Goal: Task Accomplishment & Management: Manage account settings

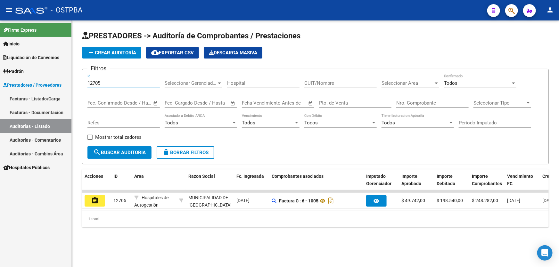
click at [111, 82] on input "12705" at bounding box center [123, 83] width 72 height 6
type input "12704"
click at [112, 153] on span "search Buscar Auditoria" at bounding box center [119, 153] width 53 height 6
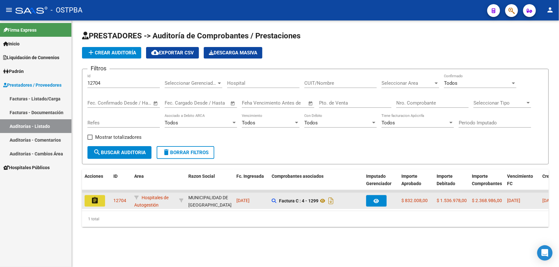
click at [93, 202] on mat-icon "assignment" at bounding box center [95, 201] width 8 height 8
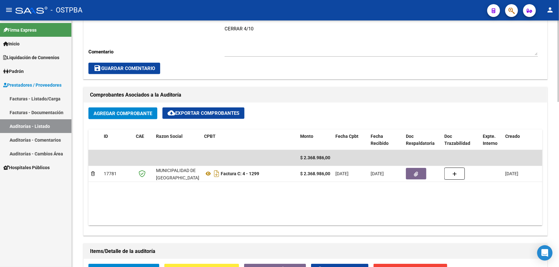
scroll to position [320, 0]
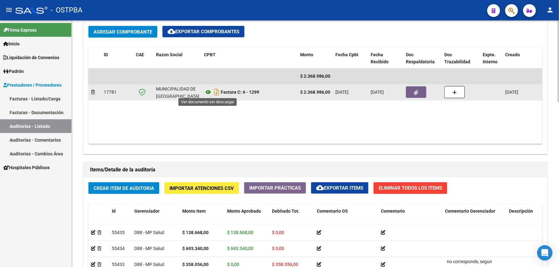
click at [209, 89] on icon at bounding box center [208, 92] width 8 height 8
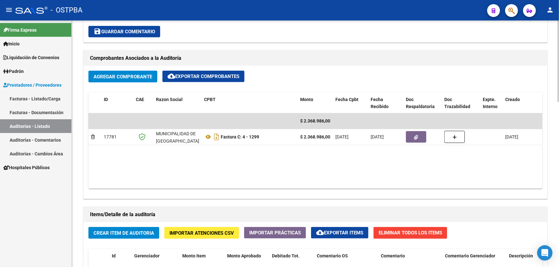
scroll to position [262, 0]
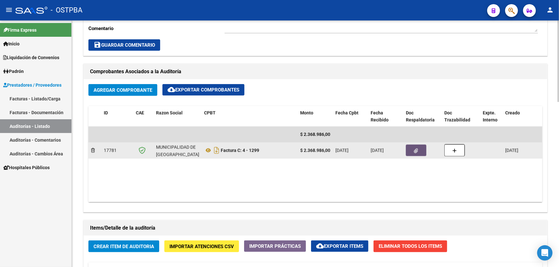
click at [416, 152] on icon "button" at bounding box center [416, 151] width 4 height 5
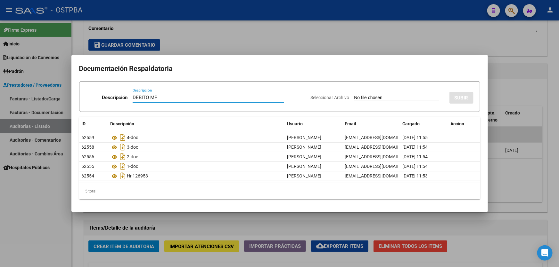
type input "DEBITO MP"
click at [354, 96] on input "Seleccionar Archivo" at bounding box center [396, 98] width 85 height 6
type input "C:\fakepath\DEBITO MP 12704.pdf"
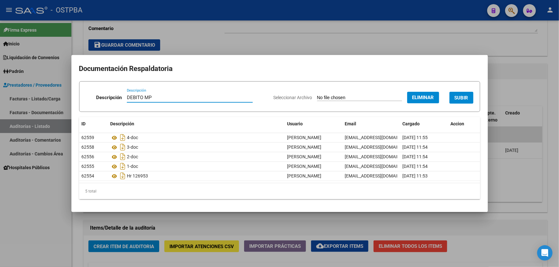
click at [153, 97] on input "DEBITO MP" at bounding box center [190, 98] width 126 height 6
type input "DEBITO"
click at [457, 100] on span "SUBIR" at bounding box center [462, 98] width 14 height 6
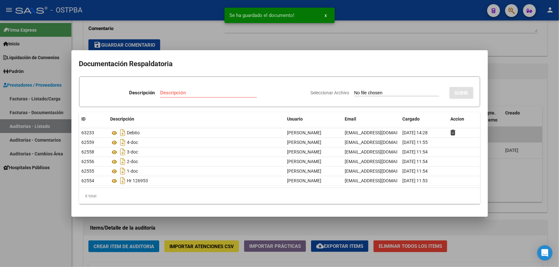
click at [514, 96] on div at bounding box center [279, 133] width 559 height 267
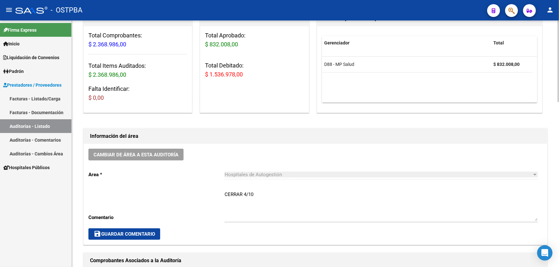
scroll to position [145, 0]
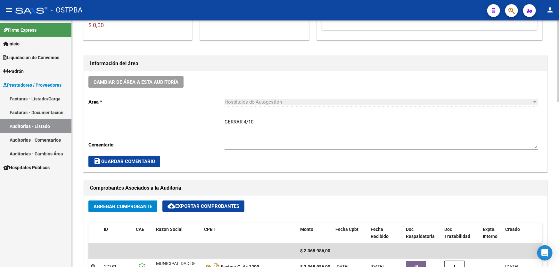
click at [259, 123] on textarea "CERRAR 4/10" at bounding box center [381, 134] width 313 height 30
type textarea "C"
click at [108, 160] on span "save Guardar Comentario" at bounding box center [125, 162] width 62 height 6
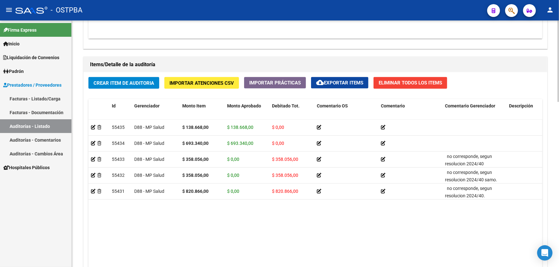
scroll to position [499, 0]
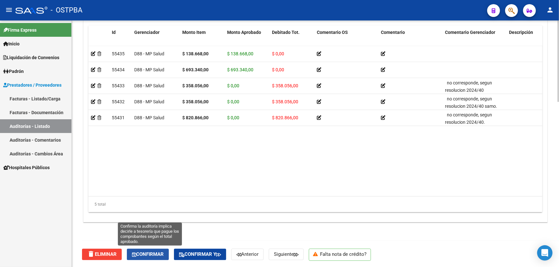
click at [151, 253] on span "Confirmar" at bounding box center [148, 255] width 32 height 6
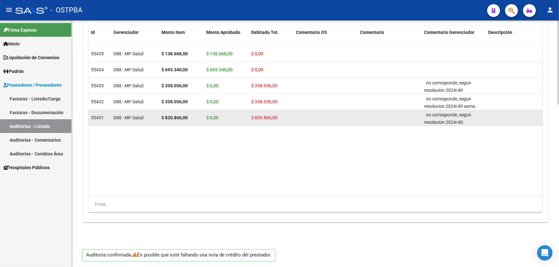
type input "202510"
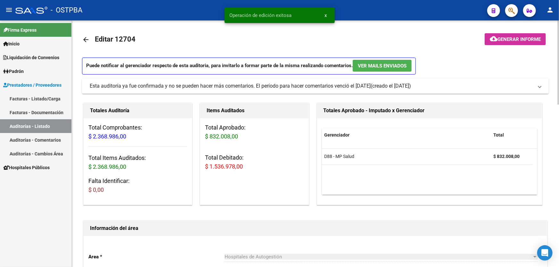
scroll to position [0, 0]
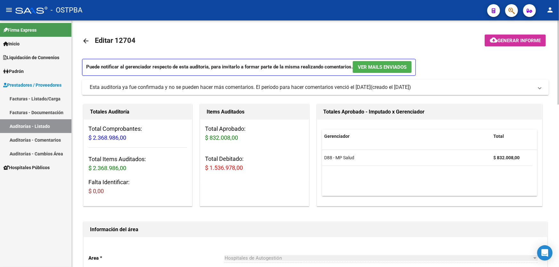
click at [85, 40] on mat-icon "arrow_back" at bounding box center [86, 41] width 8 height 8
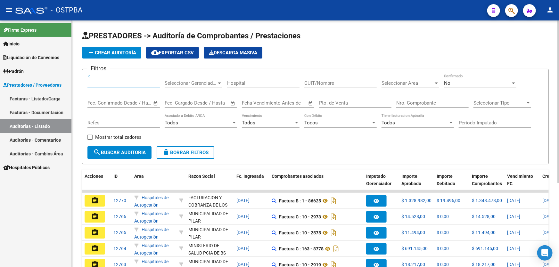
click at [107, 83] on input "Id" at bounding box center [123, 83] width 72 height 6
type input "12711"
click at [453, 84] on div "No" at bounding box center [477, 83] width 67 height 6
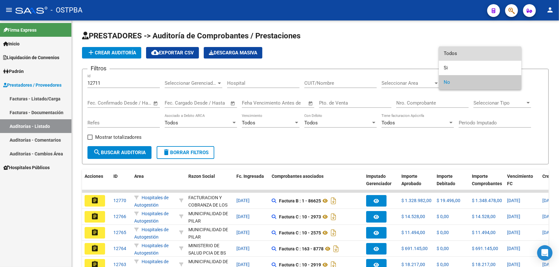
click at [456, 50] on span "Todos" at bounding box center [480, 53] width 72 height 14
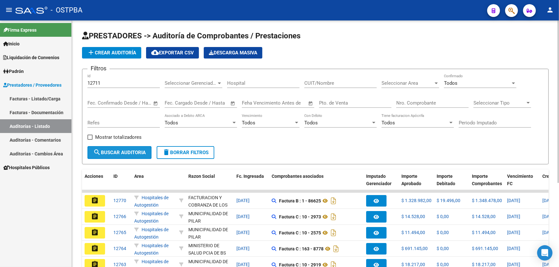
click at [125, 152] on span "search Buscar Auditoria" at bounding box center [119, 153] width 53 height 6
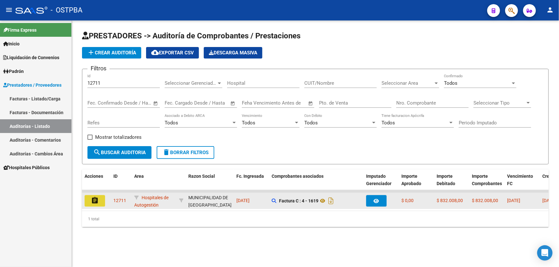
click at [93, 197] on mat-icon "assignment" at bounding box center [95, 201] width 8 height 8
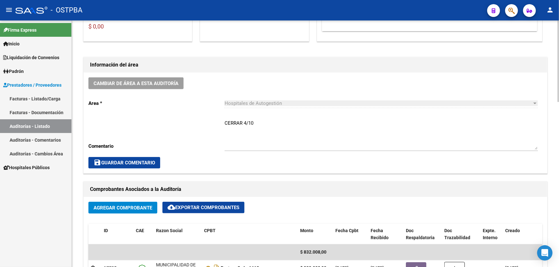
scroll to position [145, 0]
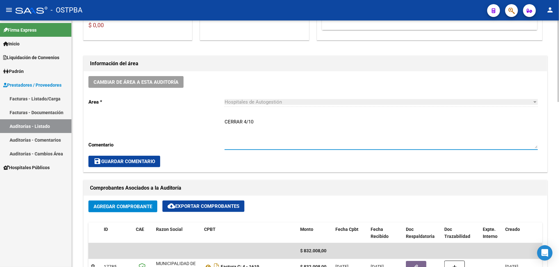
click at [260, 119] on textarea "CERRAR 4/10" at bounding box center [381, 134] width 313 height 30
type textarea "C"
click at [114, 154] on div "Cambiar de área a esta auditoría Area * Hospitales de Autogestión Seleccionar a…" at bounding box center [316, 121] width 464 height 101
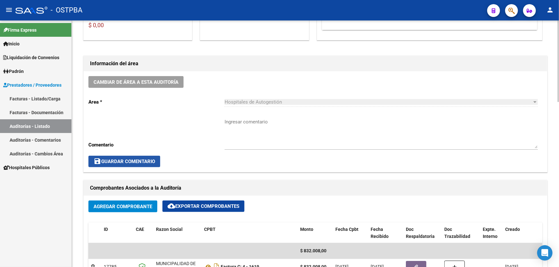
click at [121, 160] on span "save Guardar Comentario" at bounding box center [125, 162] width 62 height 6
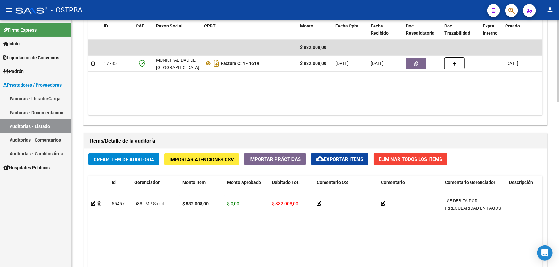
scroll to position [320, 0]
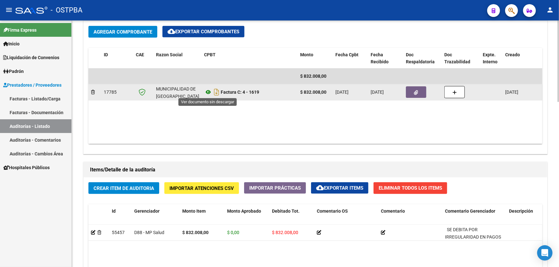
click at [208, 91] on icon at bounding box center [208, 92] width 8 height 8
click at [413, 90] on button "button" at bounding box center [416, 92] width 21 height 12
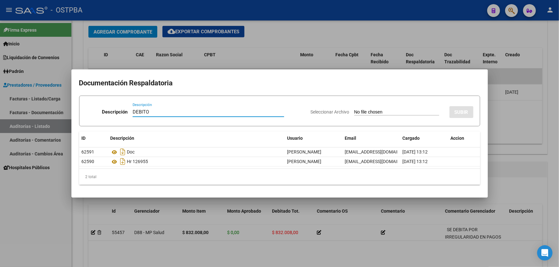
type input "DEBITO"
click at [354, 110] on input "Seleccionar Archivo" at bounding box center [396, 113] width 85 height 6
type input "C:\fakepath\DEBITO MP 12711.pdf"
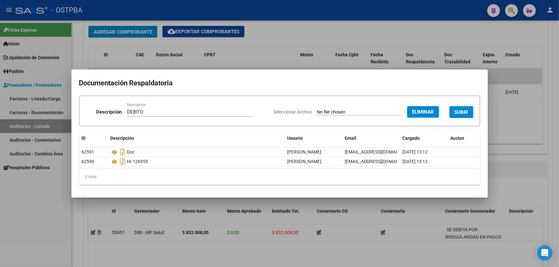
click at [471, 113] on button "SUBIR" at bounding box center [461, 112] width 24 height 12
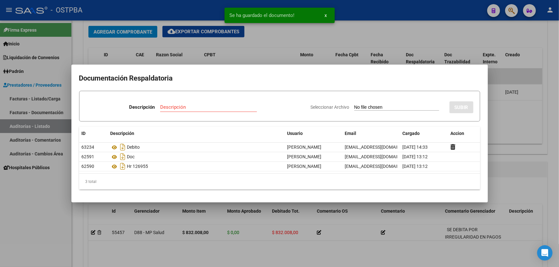
click at [508, 119] on div at bounding box center [279, 133] width 559 height 267
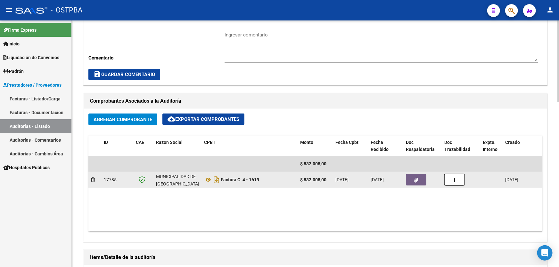
scroll to position [208, 0]
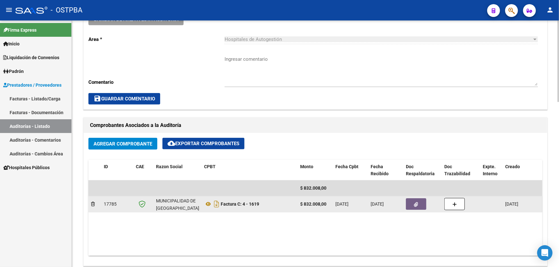
click at [416, 204] on icon "button" at bounding box center [416, 204] width 4 height 5
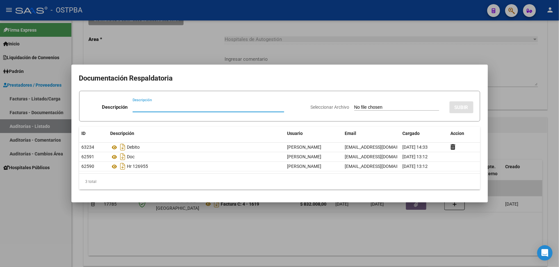
click at [253, 220] on div at bounding box center [279, 133] width 559 height 267
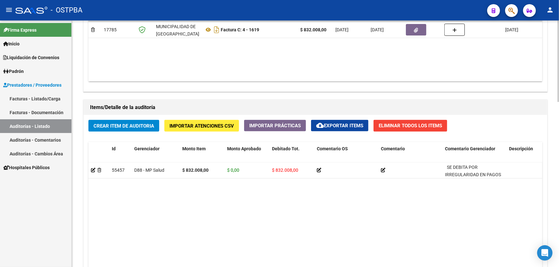
scroll to position [499, 0]
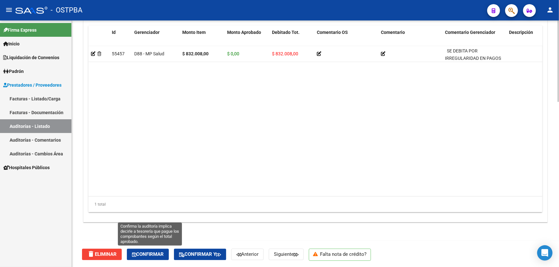
click at [134, 253] on icon "button" at bounding box center [134, 255] width 4 height 5
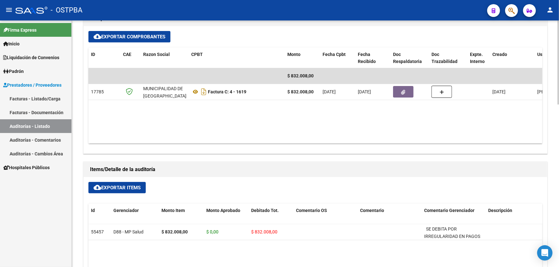
type input "202510"
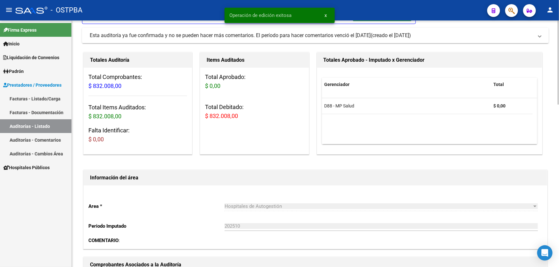
scroll to position [0, 0]
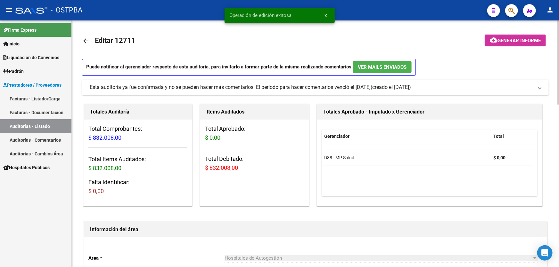
click at [82, 41] on mat-icon "arrow_back" at bounding box center [86, 41] width 8 height 8
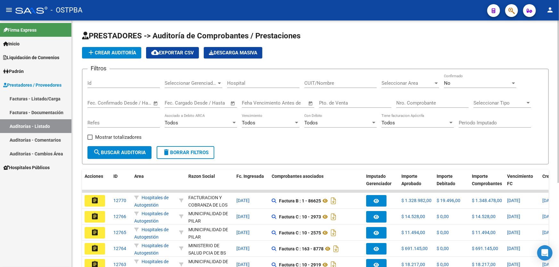
click at [38, 126] on link "Auditorías - Listado" at bounding box center [35, 126] width 71 height 14
click at [99, 82] on input "Id" at bounding box center [123, 83] width 72 height 6
type input "12712"
click at [450, 81] on div "No" at bounding box center [477, 83] width 67 height 6
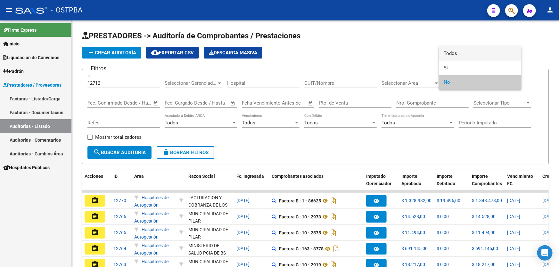
click at [458, 53] on span "Todos" at bounding box center [480, 53] width 72 height 14
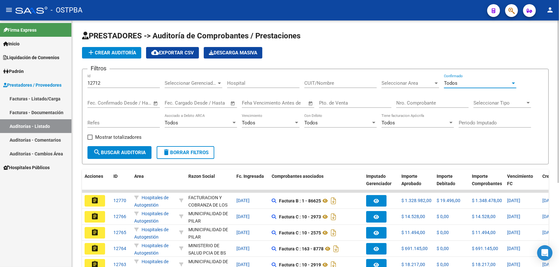
click at [130, 156] on button "search Buscar Auditoria" at bounding box center [119, 152] width 64 height 13
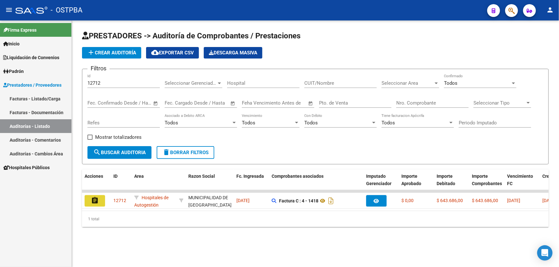
click at [94, 197] on mat-icon "assignment" at bounding box center [95, 201] width 8 height 8
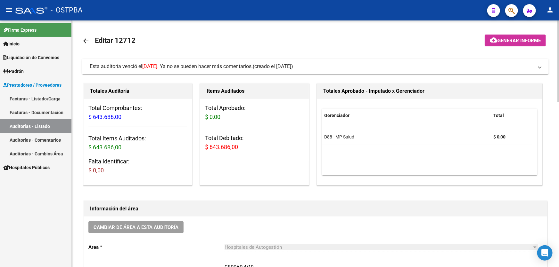
scroll to position [145, 0]
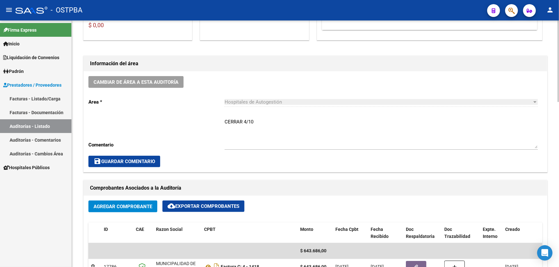
click at [253, 122] on textarea "CERRAR 4/10" at bounding box center [381, 134] width 313 height 30
type textarea "C"
click at [117, 162] on span "save Guardar Comentario" at bounding box center [125, 162] width 62 height 6
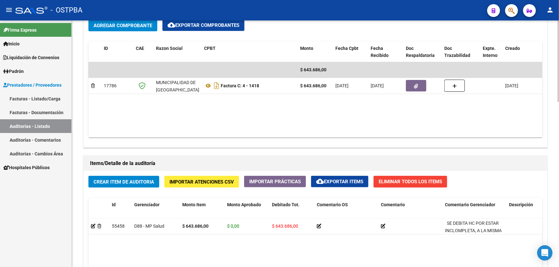
scroll to position [325, 0]
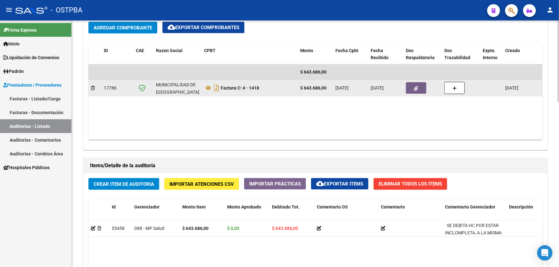
click at [414, 86] on icon "button" at bounding box center [416, 88] width 4 height 5
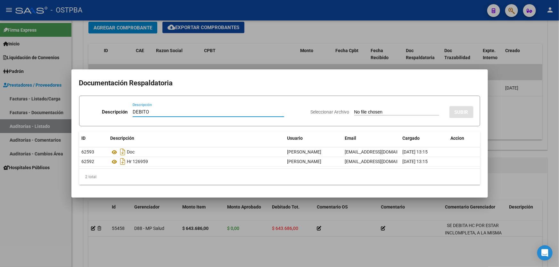
type input "DEBITO"
click at [354, 111] on input "Seleccionar Archivo" at bounding box center [396, 113] width 85 height 6
type input "C:\fakepath\DEBITO MP 12712.pdf"
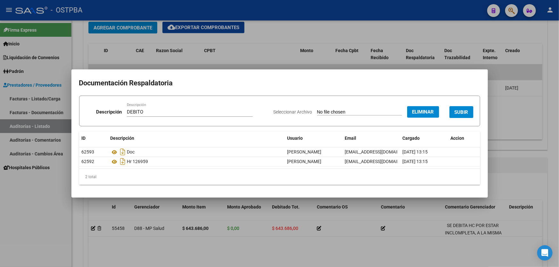
click at [257, 44] on div at bounding box center [279, 133] width 559 height 267
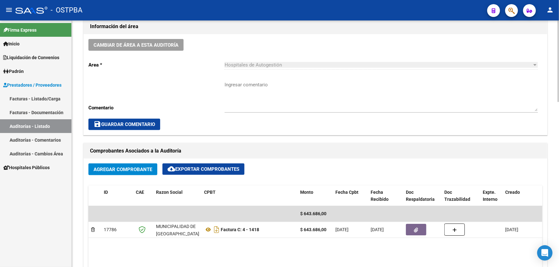
scroll to position [262, 0]
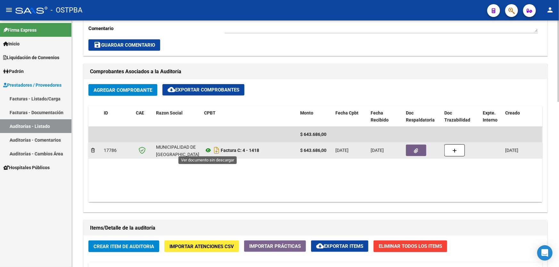
click at [209, 149] on icon at bounding box center [208, 151] width 8 height 8
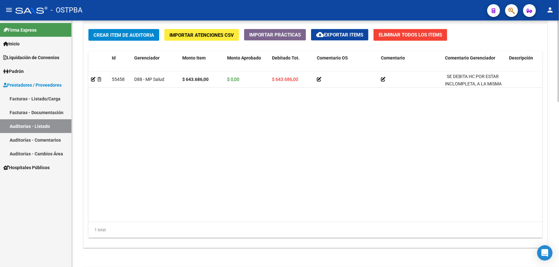
scroll to position [499, 0]
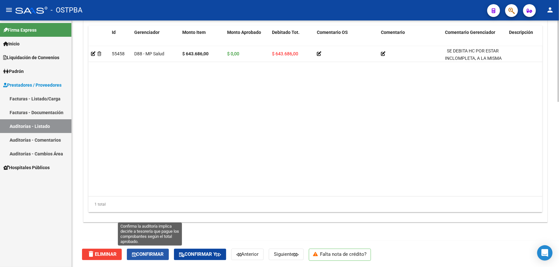
click at [147, 254] on span "Confirmar" at bounding box center [148, 255] width 32 height 6
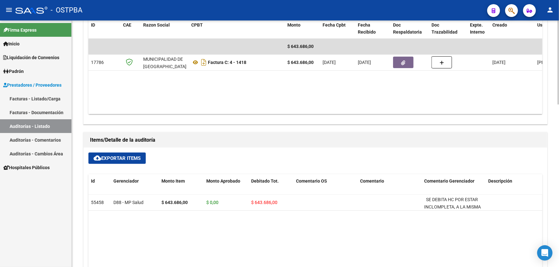
type input "202510"
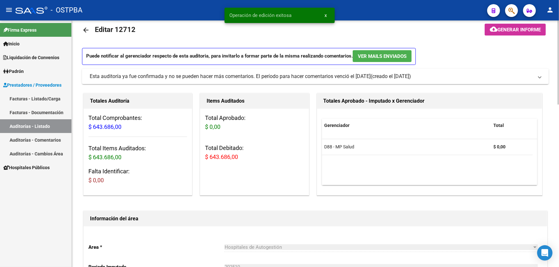
scroll to position [0, 0]
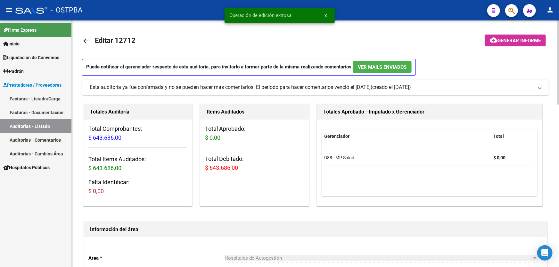
click at [86, 39] on mat-icon "arrow_back" at bounding box center [86, 41] width 8 height 8
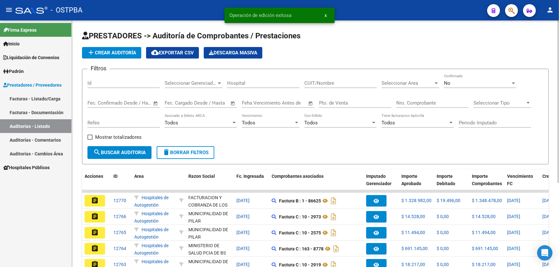
scroll to position [128, 0]
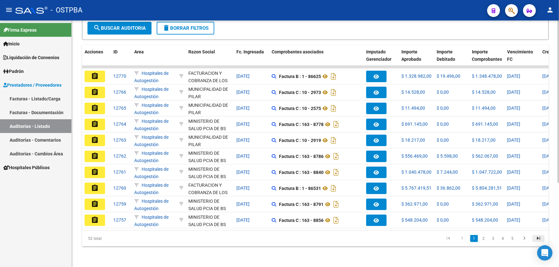
click at [536, 237] on icon "go to last page" at bounding box center [538, 240] width 8 height 8
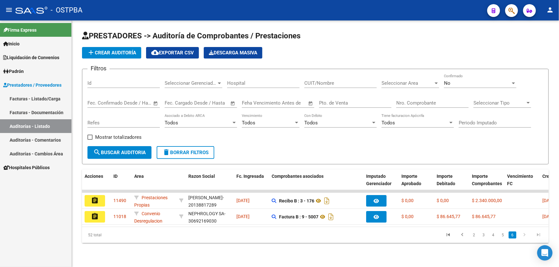
scroll to position [0, 0]
click at [501, 239] on link "5" at bounding box center [503, 235] width 8 height 7
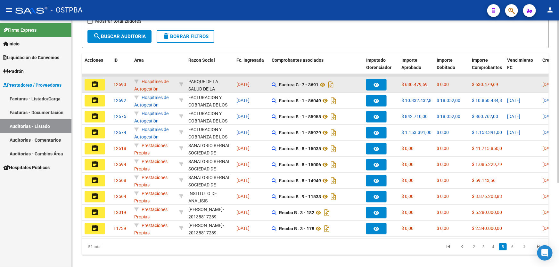
click at [98, 86] on mat-icon "assignment" at bounding box center [95, 85] width 8 height 8
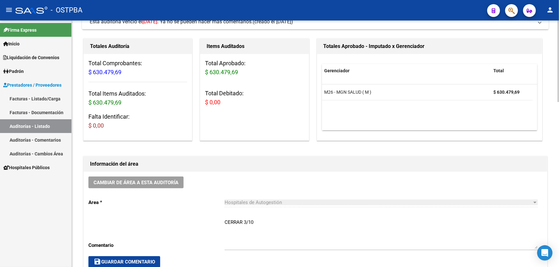
scroll to position [145, 0]
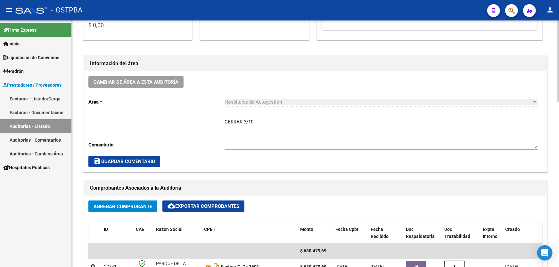
click at [255, 122] on textarea "CERRAR 3/10" at bounding box center [381, 134] width 313 height 30
type textarea "C"
click at [137, 159] on span "save Guardar Comentario" at bounding box center [125, 162] width 62 height 6
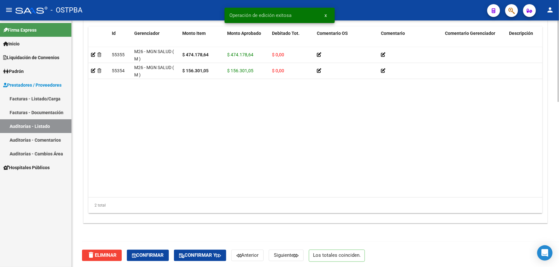
scroll to position [499, 0]
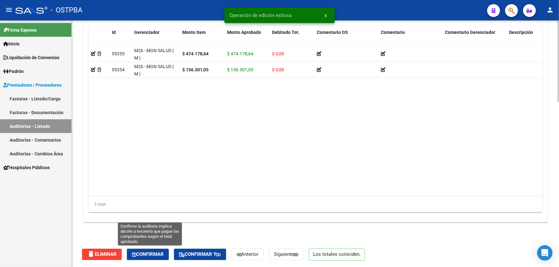
click at [136, 253] on icon "button" at bounding box center [134, 255] width 4 height 5
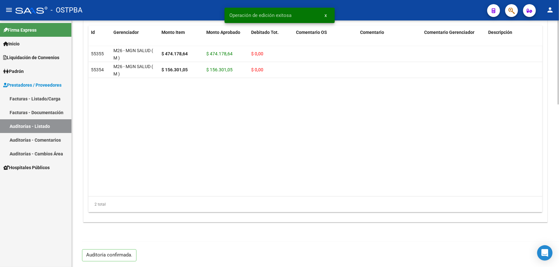
type input "202510"
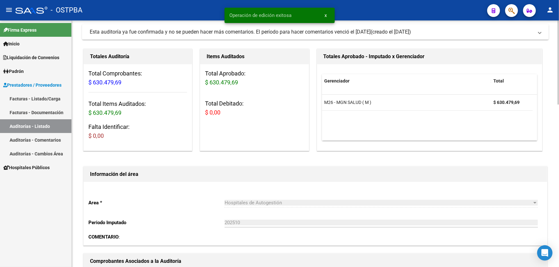
scroll to position [0, 0]
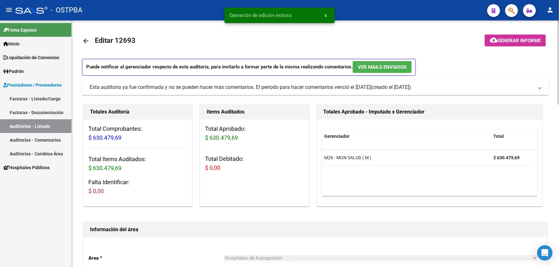
click at [86, 41] on mat-icon "arrow_back" at bounding box center [86, 41] width 8 height 8
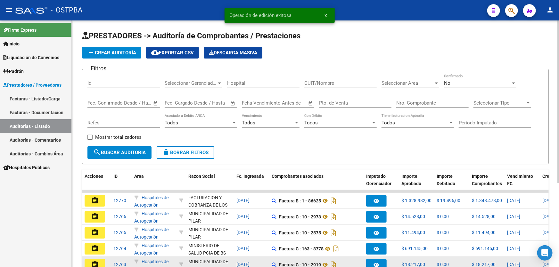
scroll to position [128, 0]
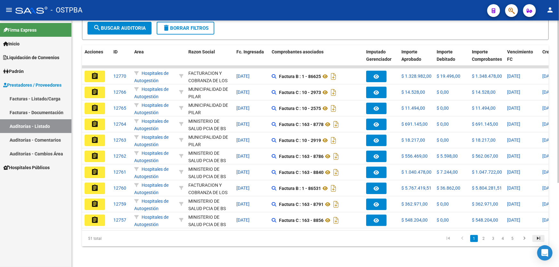
click at [541, 238] on icon "go to last page" at bounding box center [538, 240] width 8 height 8
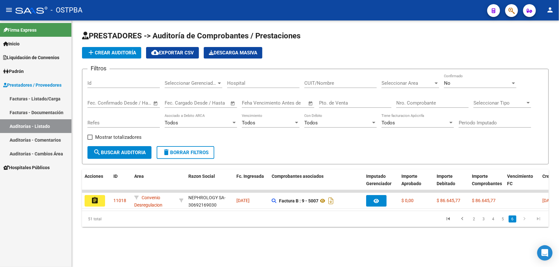
scroll to position [0, 0]
click at [503, 223] on link "5" at bounding box center [503, 219] width 8 height 7
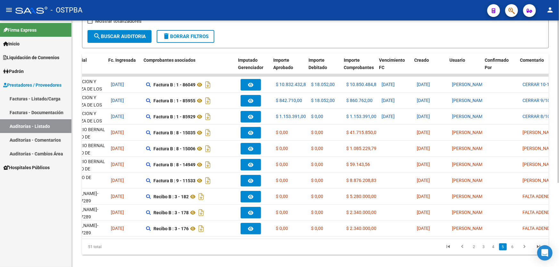
scroll to position [0, 172]
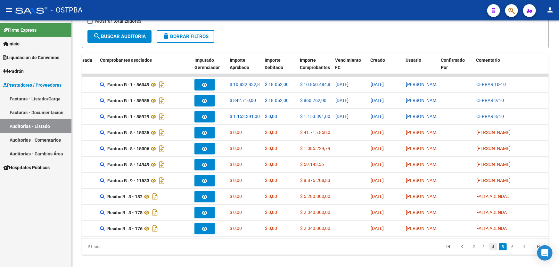
click at [492, 250] on link "4" at bounding box center [494, 247] width 8 height 7
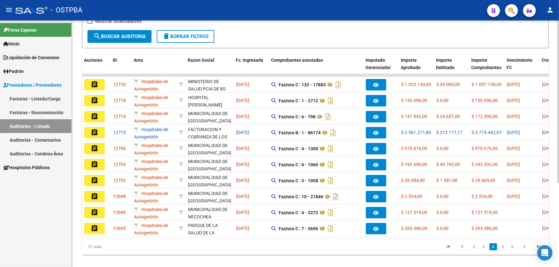
scroll to position [0, 0]
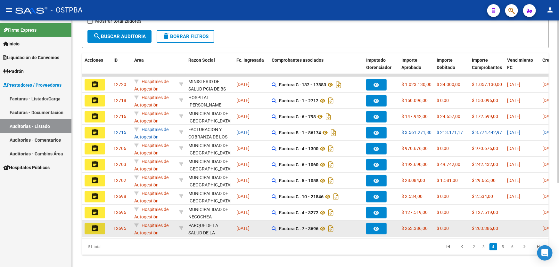
click at [88, 223] on button "assignment" at bounding box center [95, 229] width 21 height 12
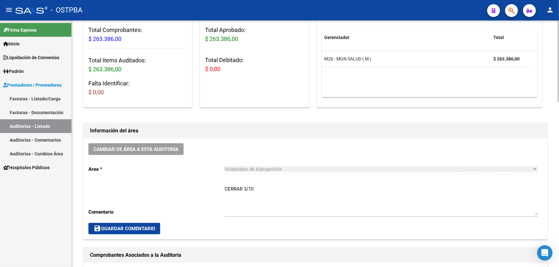
scroll to position [175, 0]
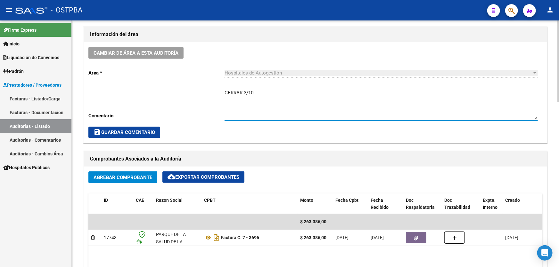
click at [259, 92] on textarea "CERRAR 3/10" at bounding box center [381, 104] width 313 height 30
type textarea "C"
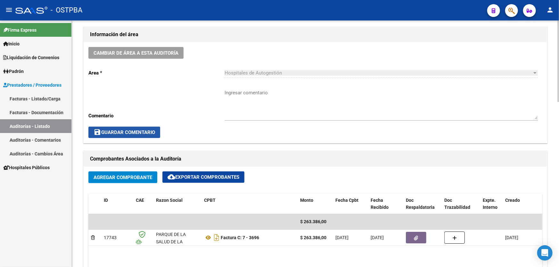
click at [105, 131] on span "save Guardar Comentario" at bounding box center [125, 133] width 62 height 6
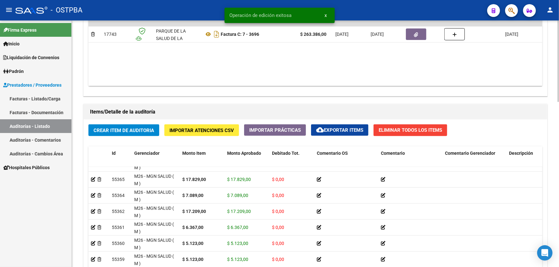
scroll to position [499, 0]
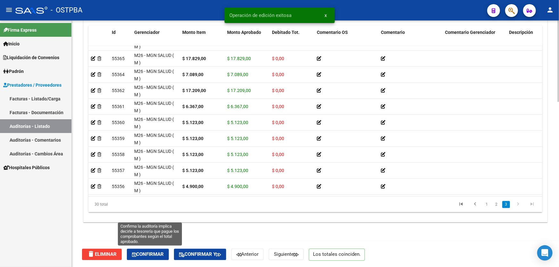
click at [151, 255] on span "Confirmar" at bounding box center [148, 255] width 32 height 6
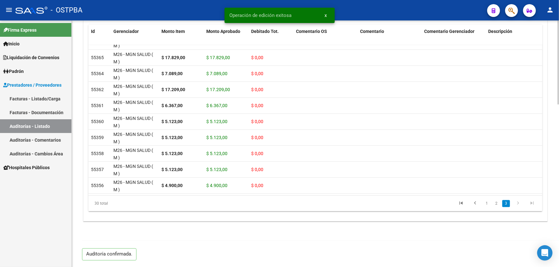
scroll to position [477, 0]
type input "202510"
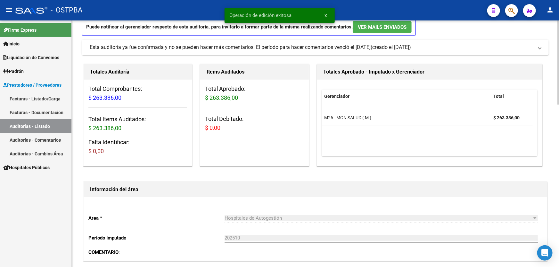
scroll to position [0, 0]
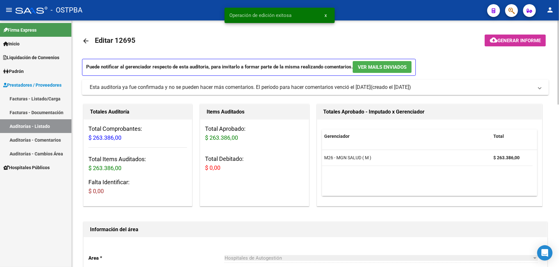
click at [84, 40] on mat-icon "arrow_back" at bounding box center [86, 41] width 8 height 8
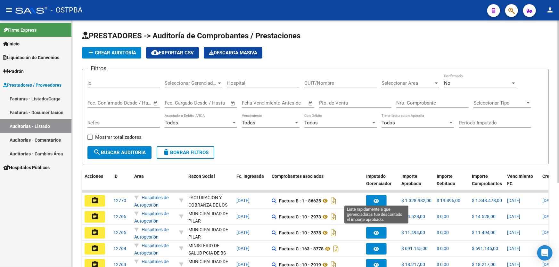
scroll to position [128, 0]
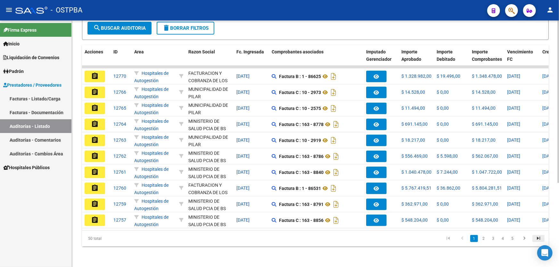
click at [536, 237] on icon "go to last page" at bounding box center [538, 240] width 8 height 8
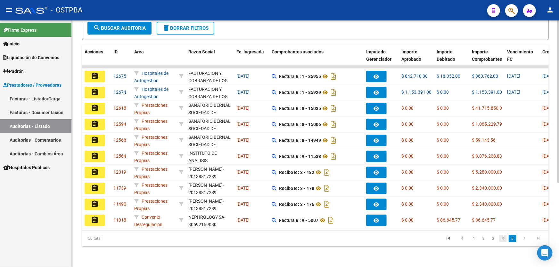
click at [504, 237] on link "4" at bounding box center [503, 238] width 8 height 7
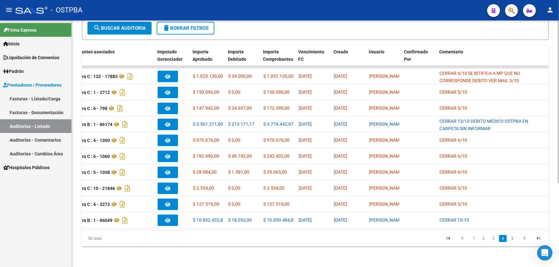
scroll to position [0, 0]
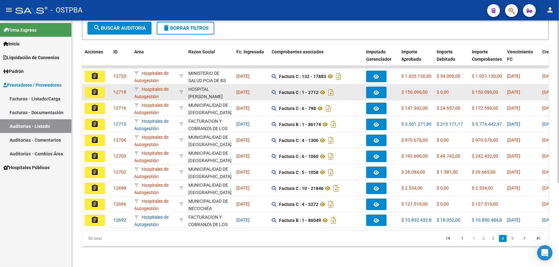
click at [93, 88] on mat-icon "assignment" at bounding box center [95, 92] width 8 height 8
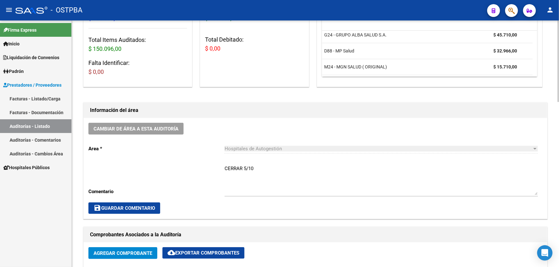
scroll to position [175, 0]
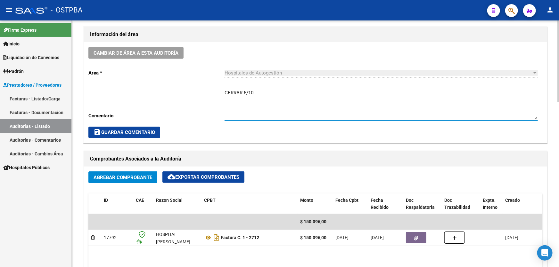
click at [254, 92] on textarea "CERRAR 5/10" at bounding box center [381, 104] width 313 height 30
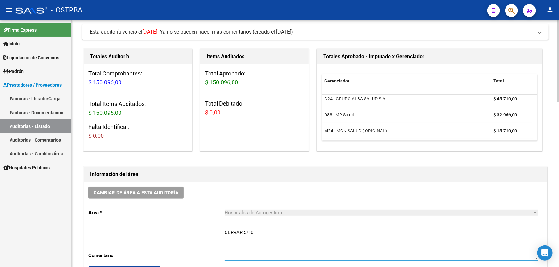
scroll to position [0, 0]
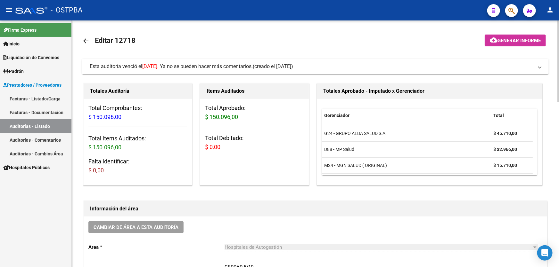
click at [87, 39] on mat-icon "arrow_back" at bounding box center [86, 41] width 8 height 8
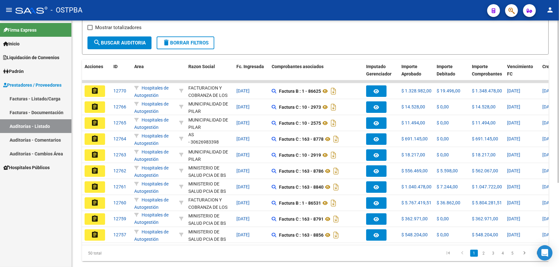
scroll to position [128, 0]
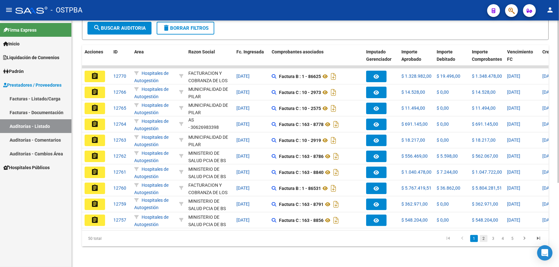
click at [482, 239] on link "2" at bounding box center [484, 238] width 8 height 7
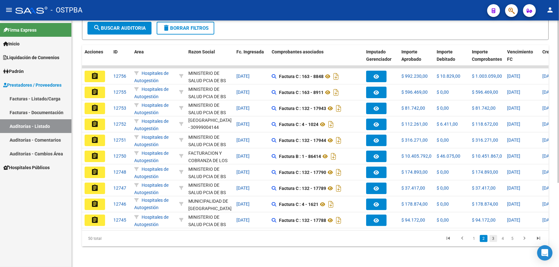
click at [494, 240] on link "3" at bounding box center [494, 238] width 8 height 7
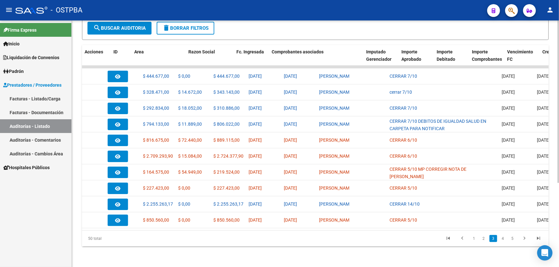
scroll to position [0, 0]
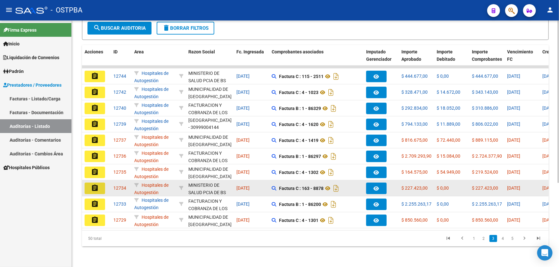
click at [97, 185] on mat-icon "assignment" at bounding box center [95, 189] width 8 height 8
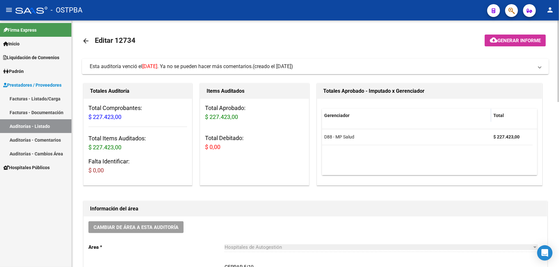
click at [84, 40] on mat-icon "arrow_back" at bounding box center [86, 41] width 8 height 8
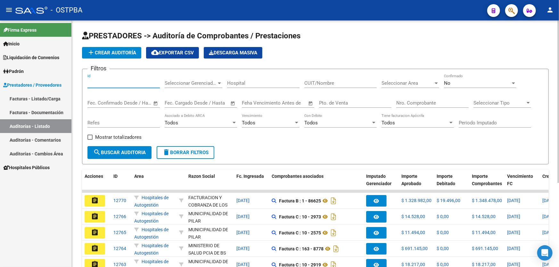
click at [94, 83] on input "Id" at bounding box center [123, 83] width 72 height 6
type input "12737"
click at [464, 80] on div "No" at bounding box center [477, 83] width 67 height 6
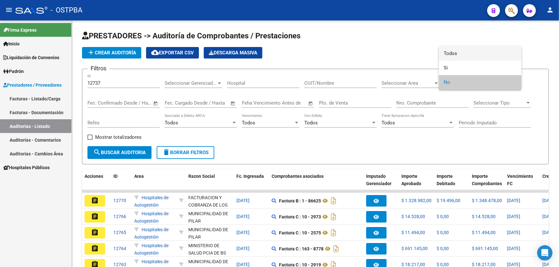
click at [464, 53] on span "Todos" at bounding box center [480, 53] width 72 height 14
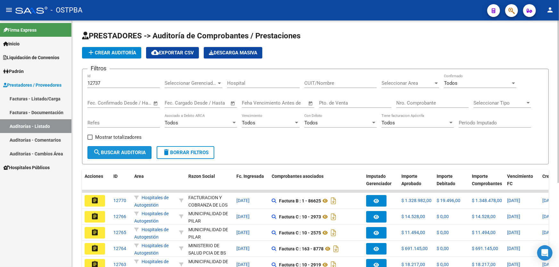
click at [104, 150] on span "search Buscar Auditoria" at bounding box center [119, 153] width 53 height 6
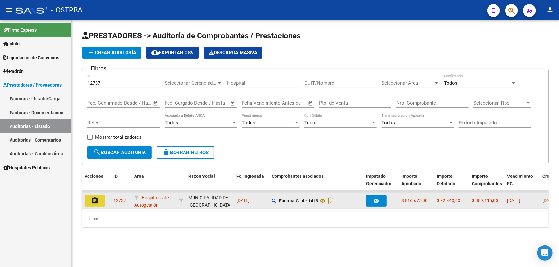
click at [95, 197] on mat-icon "assignment" at bounding box center [95, 201] width 8 height 8
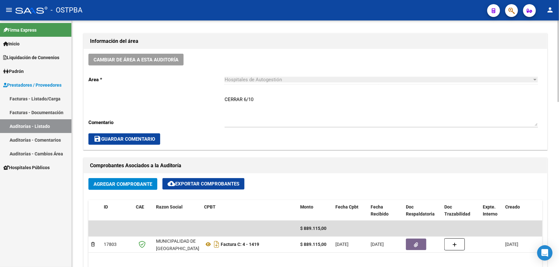
scroll to position [233, 0]
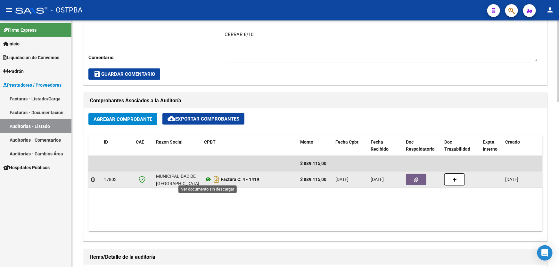
click at [209, 179] on icon at bounding box center [208, 180] width 8 height 8
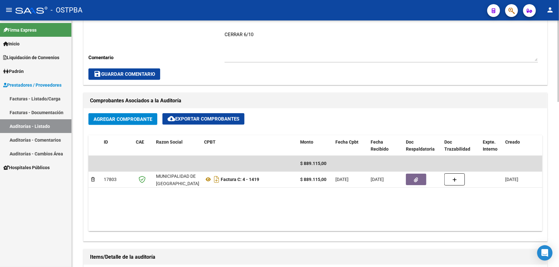
click at [259, 34] on textarea "CERRAR 6/10" at bounding box center [381, 46] width 313 height 30
type textarea "C"
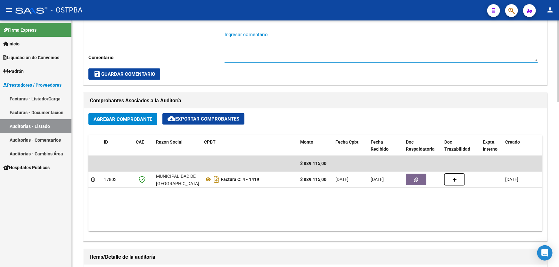
click at [107, 69] on button "save Guardar Comentario" at bounding box center [124, 75] width 72 height 12
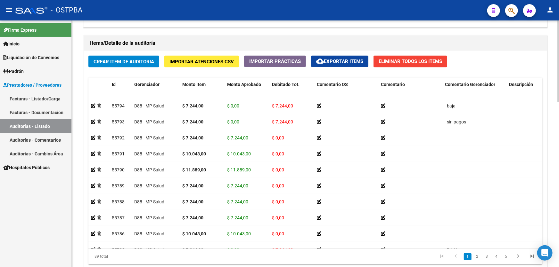
scroll to position [452, 0]
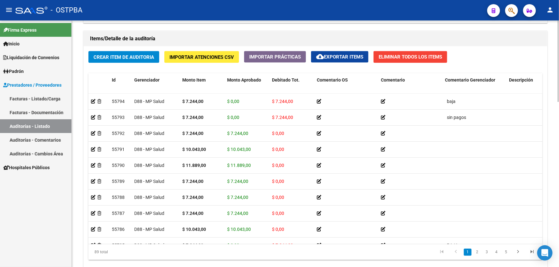
click at [558, 233] on div at bounding box center [558, 211] width 2 height 82
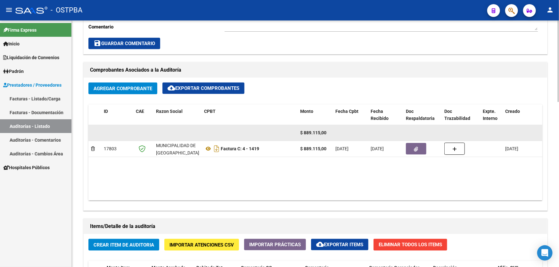
scroll to position [262, 0]
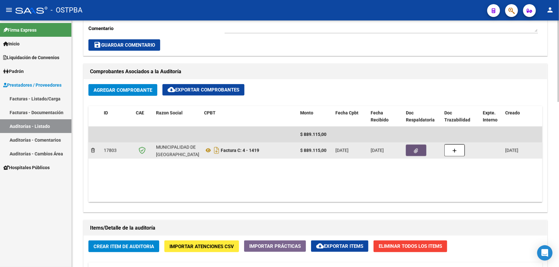
click at [425, 147] on button "button" at bounding box center [416, 151] width 21 height 12
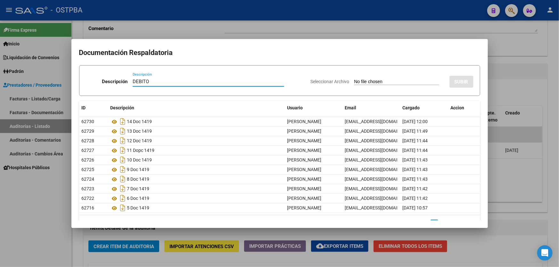
type input "DEBITO"
click at [354, 81] on input "Seleccionar Archivo" at bounding box center [396, 82] width 85 height 6
type input "C:\fakepath\DEBITO MP 12737.pdf"
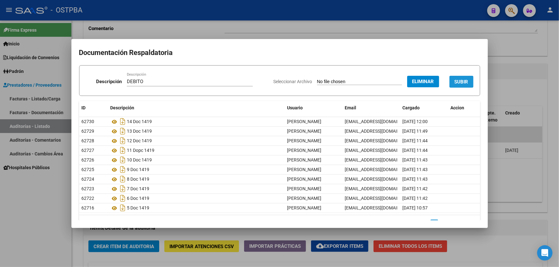
click at [456, 78] on button "SUBIR" at bounding box center [461, 82] width 24 height 12
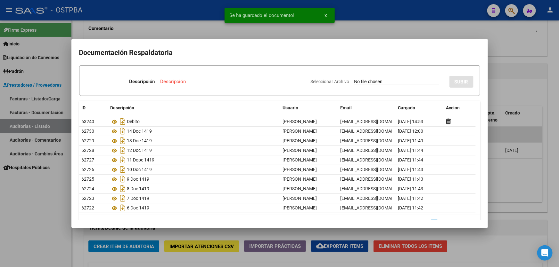
click at [509, 96] on div at bounding box center [279, 133] width 559 height 267
click at [509, 96] on div "Agregar Comprobante cloud_download Exportar Comprobantes" at bounding box center [315, 92] width 454 height 17
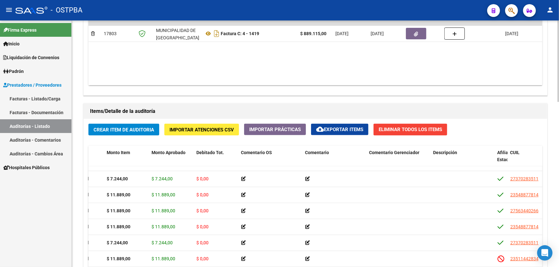
scroll to position [499, 0]
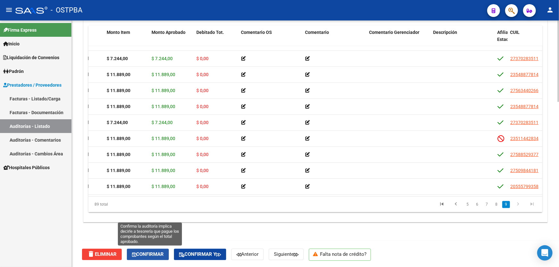
click at [152, 251] on button "Confirmar" at bounding box center [148, 255] width 42 height 12
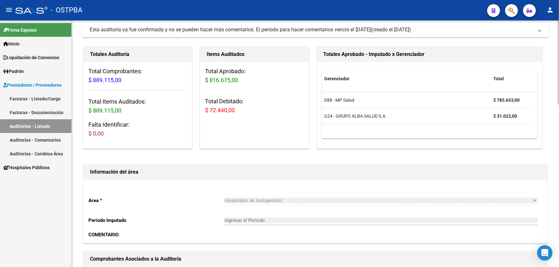
scroll to position [0, 0]
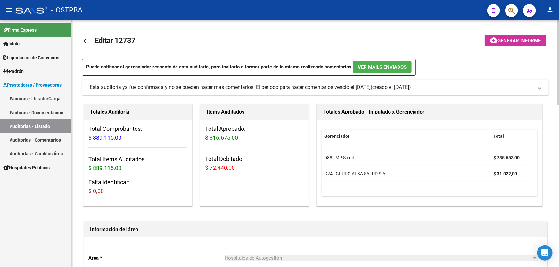
type input "202510"
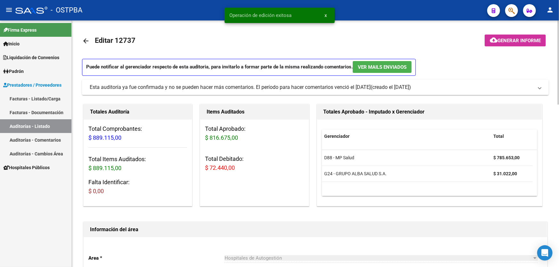
click at [85, 41] on mat-icon "arrow_back" at bounding box center [86, 41] width 8 height 8
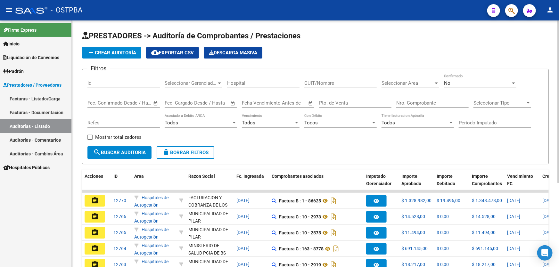
click at [456, 85] on div "No" at bounding box center [477, 83] width 67 height 6
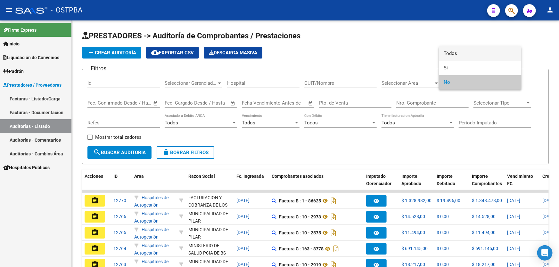
click at [464, 54] on span "Todos" at bounding box center [480, 53] width 72 height 14
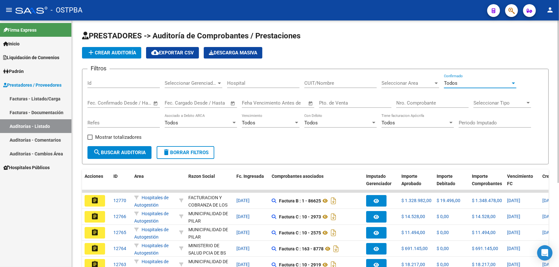
click at [429, 104] on input "Nro. Comprobante" at bounding box center [432, 103] width 72 height 6
type input "21415"
click at [116, 151] on span "search Buscar Auditoria" at bounding box center [119, 153] width 53 height 6
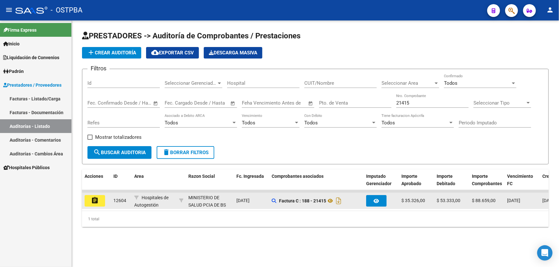
click at [91, 200] on mat-icon "assignment" at bounding box center [95, 201] width 8 height 8
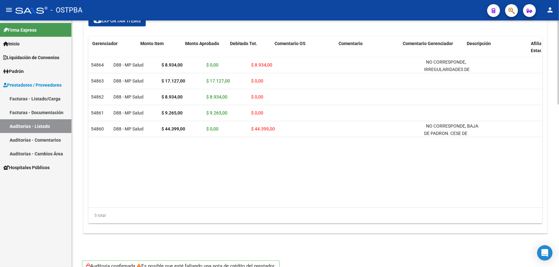
drag, startPoint x: 272, startPoint y: 203, endPoint x: 74, endPoint y: 155, distance: 203.8
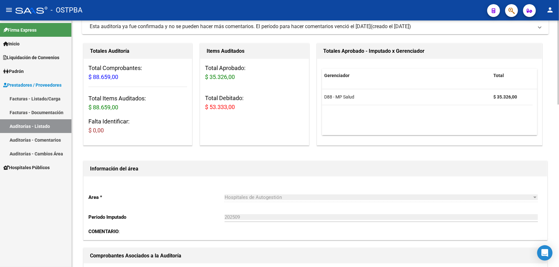
scroll to position [175, 0]
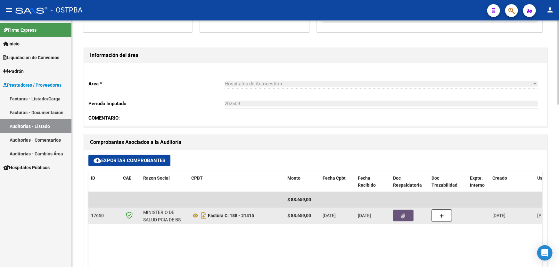
click at [401, 216] on icon "button" at bounding box center [403, 216] width 4 height 5
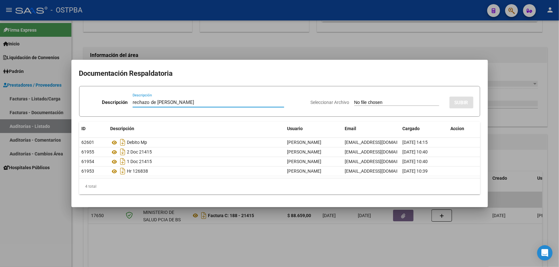
type input "rechazo de [PERSON_NAME]"
click at [354, 103] on input "Seleccionar Archivo" at bounding box center [396, 103] width 85 height 6
type input "C:\fakepath\debito rechazado 12604.pdf"
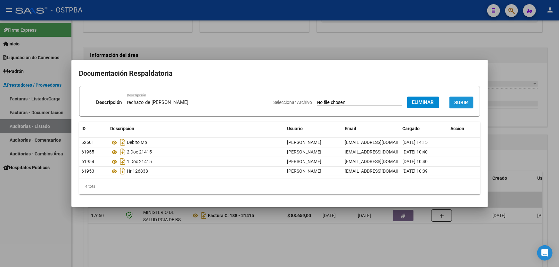
click at [465, 102] on span "SUBIR" at bounding box center [462, 103] width 14 height 6
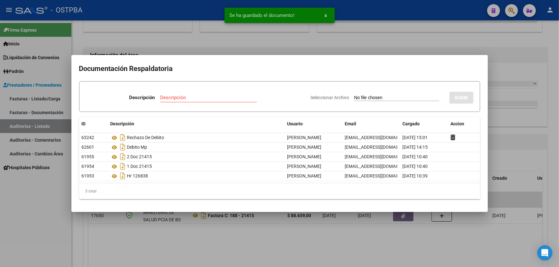
click at [183, 99] on input "Descripción" at bounding box center [208, 98] width 97 height 6
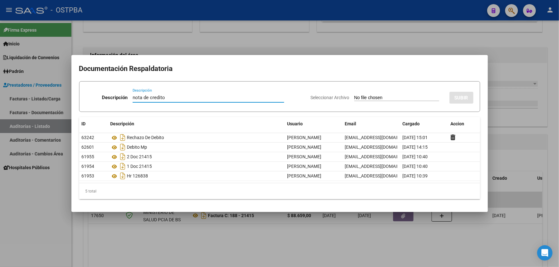
type input "nota de credito"
click at [354, 96] on input "Seleccionar Archivo" at bounding box center [396, 98] width 85 height 6
type input "C:\fakepath\nota de credito 12604.pdf"
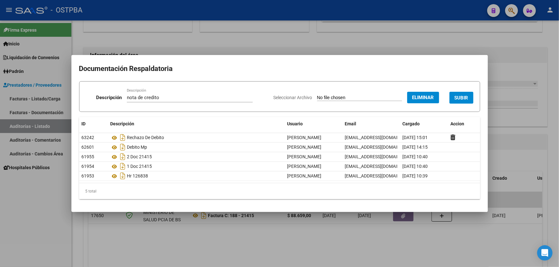
click at [461, 96] on span "SUBIR" at bounding box center [462, 98] width 14 height 6
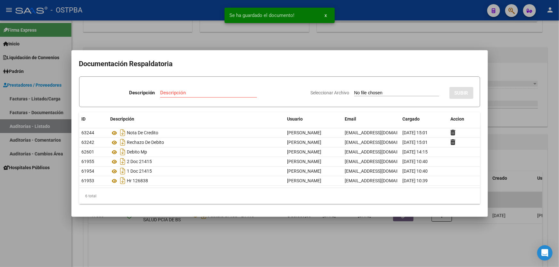
click at [525, 125] on div at bounding box center [279, 133] width 559 height 267
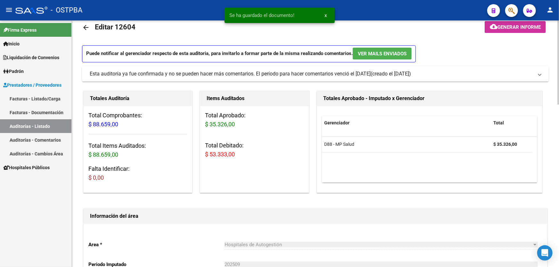
scroll to position [0, 0]
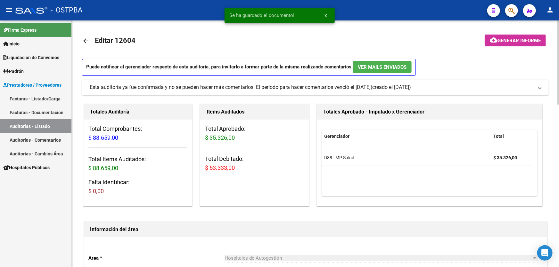
click at [86, 41] on mat-icon "arrow_back" at bounding box center [86, 41] width 8 height 8
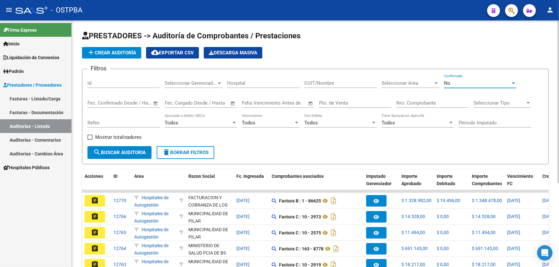
click at [465, 82] on div "No" at bounding box center [477, 83] width 67 height 6
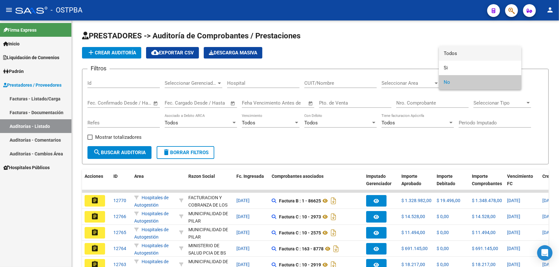
click at [471, 54] on span "Todos" at bounding box center [480, 53] width 72 height 14
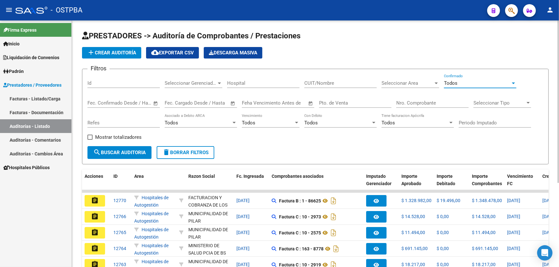
click at [414, 100] on input "Nro. Comprobante" at bounding box center [432, 103] width 72 height 6
type input "17883"
click at [114, 153] on span "search Buscar Auditoria" at bounding box center [119, 153] width 53 height 6
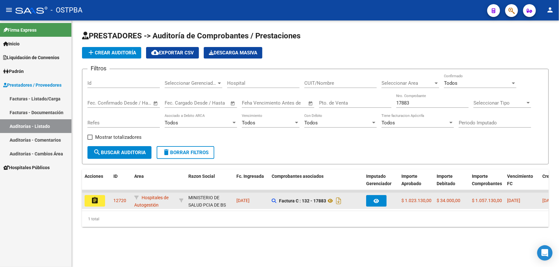
click at [92, 202] on mat-icon "assignment" at bounding box center [95, 201] width 8 height 8
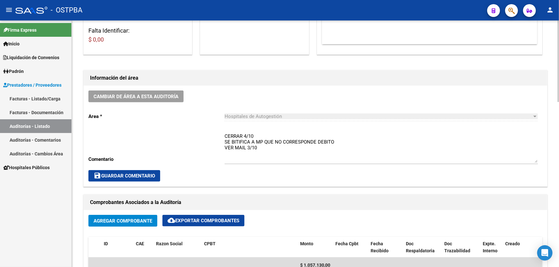
scroll to position [145, 0]
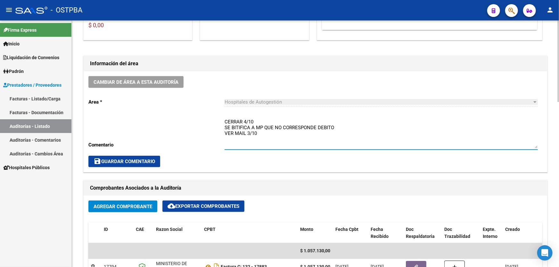
click at [262, 133] on textarea "CERRAR 4/10 SE BITIFICA A MP QUE NO CORRESPONDE DEBITO VER MAIL 3/10" at bounding box center [381, 134] width 313 height 30
type textarea "C"
click at [122, 157] on button "save Guardar Comentario" at bounding box center [124, 162] width 72 height 12
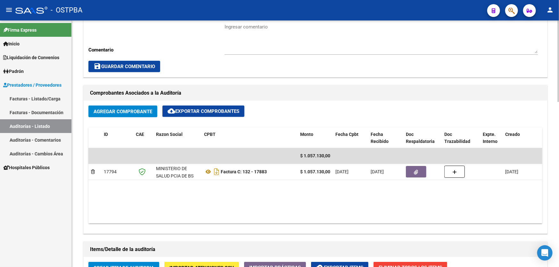
scroll to position [237, 0]
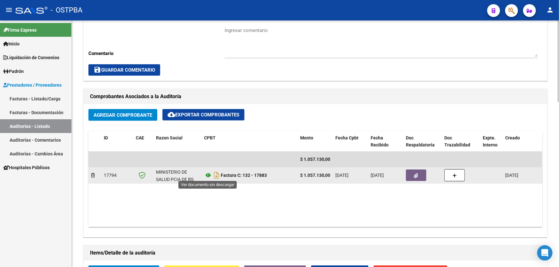
click at [209, 173] on icon at bounding box center [208, 176] width 8 height 8
click at [420, 173] on button "button" at bounding box center [416, 176] width 21 height 12
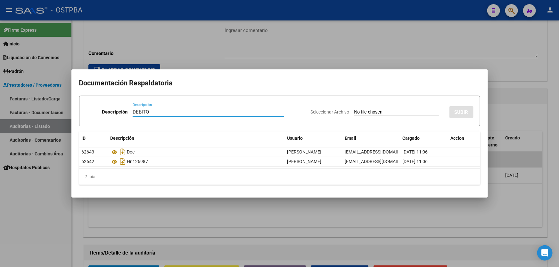
type input "DEBITO"
click at [354, 112] on input "Seleccionar Archivo" at bounding box center [396, 113] width 85 height 6
type input "C:\fakepath\DEBITO MP 12720.pdf"
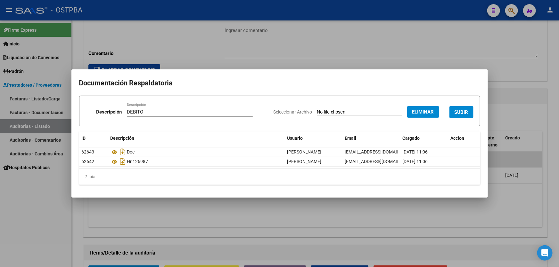
click at [462, 108] on button "SUBIR" at bounding box center [461, 112] width 24 height 12
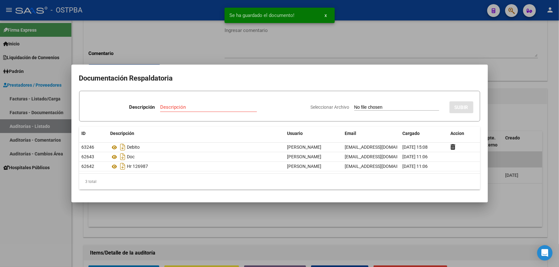
click at [524, 120] on div at bounding box center [279, 133] width 559 height 267
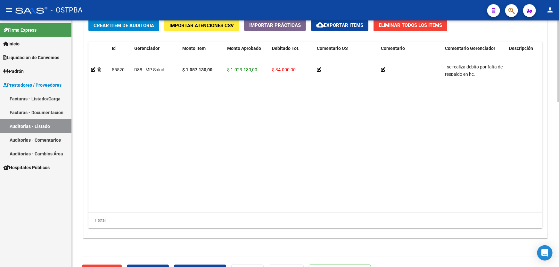
scroll to position [499, 0]
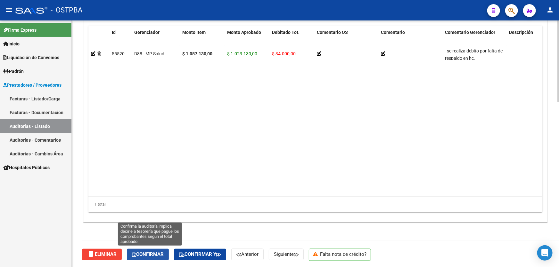
click at [148, 256] on span "Confirmar" at bounding box center [148, 255] width 32 height 6
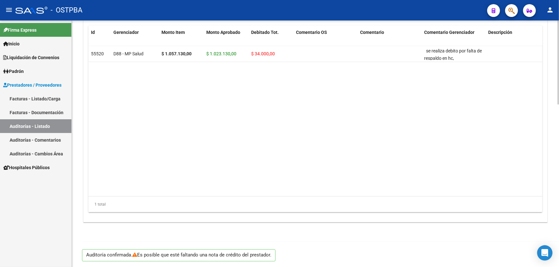
type input "202510"
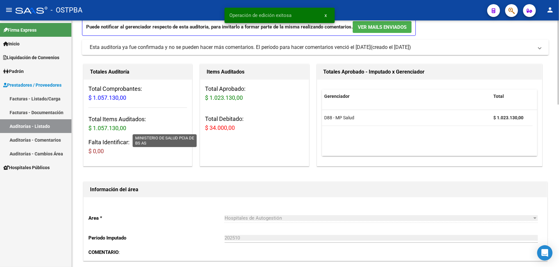
scroll to position [0, 0]
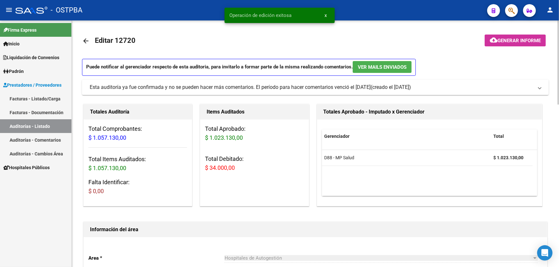
click at [86, 41] on mat-icon "arrow_back" at bounding box center [86, 41] width 8 height 8
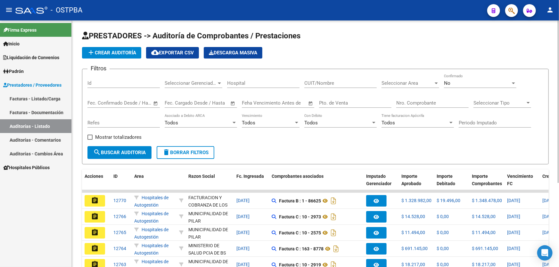
click at [459, 82] on div "No" at bounding box center [477, 83] width 67 height 6
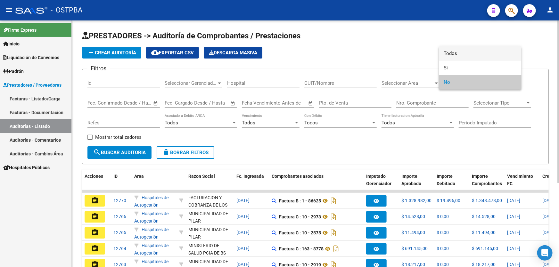
drag, startPoint x: 458, startPoint y: 49, endPoint x: 454, endPoint y: 63, distance: 14.2
click at [458, 51] on span "Todos" at bounding box center [480, 53] width 72 height 14
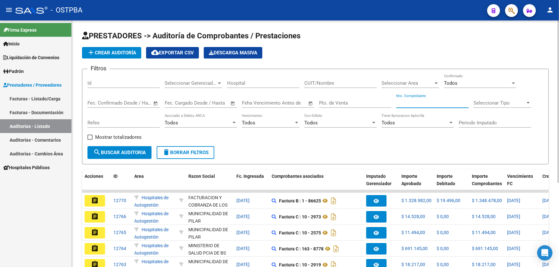
click at [412, 103] on input "Nro. Comprobante" at bounding box center [432, 103] width 72 height 6
type input "1384"
click at [118, 152] on span "search Buscar Auditoria" at bounding box center [119, 153] width 53 height 6
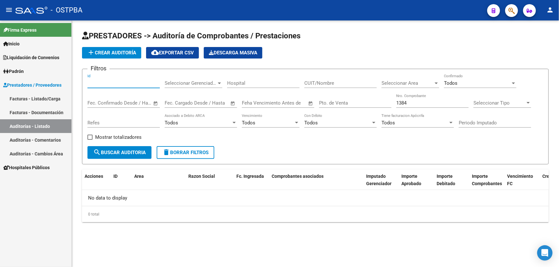
click at [100, 83] on input "Id" at bounding box center [123, 83] width 72 height 6
type input "12160"
click at [117, 154] on span "search Buscar Auditoria" at bounding box center [119, 153] width 53 height 6
click at [412, 103] on input "1384" at bounding box center [432, 103] width 72 height 6
type input "1"
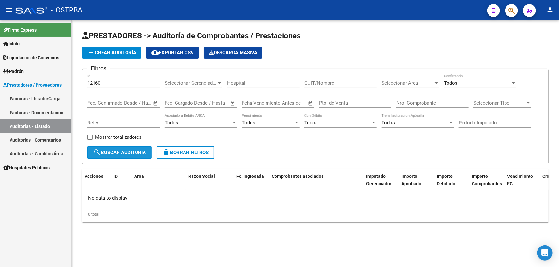
click at [124, 150] on span "search Buscar Auditoria" at bounding box center [119, 153] width 53 height 6
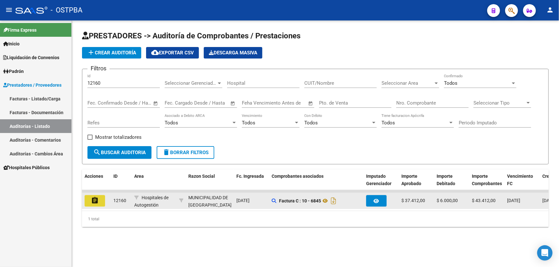
click at [93, 199] on mat-icon "assignment" at bounding box center [95, 201] width 8 height 8
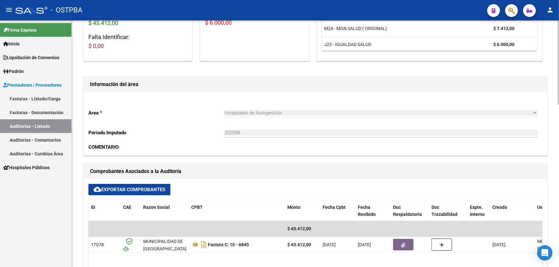
scroll to position [291, 0]
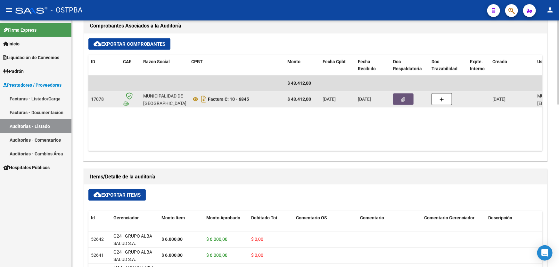
click at [403, 99] on icon "button" at bounding box center [403, 99] width 4 height 5
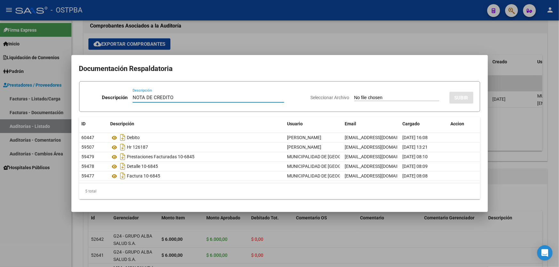
type input "NOTA DE CREDITO"
click at [354, 99] on input "Seleccionar Archivo" at bounding box center [396, 98] width 85 height 6
type input "C:\fakepath\NOTA DE CREDITO 12160.pdf"
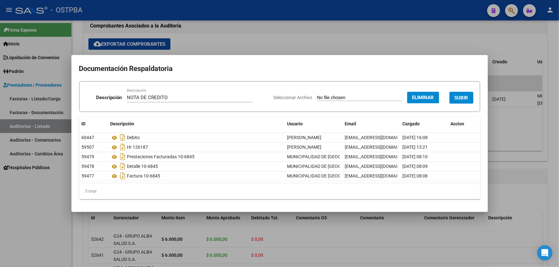
click at [463, 94] on button "SUBIR" at bounding box center [461, 98] width 24 height 12
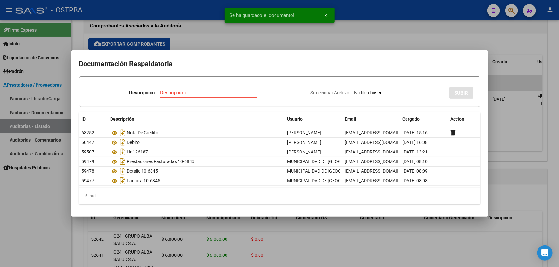
click at [510, 138] on div at bounding box center [279, 133] width 559 height 267
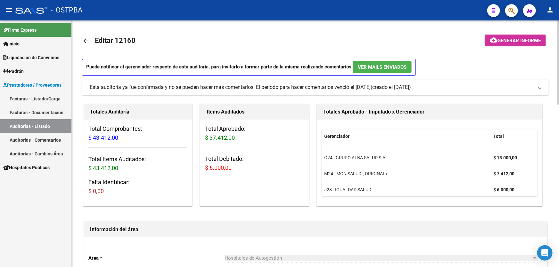
scroll to position [0, 0]
click at [88, 40] on mat-icon "arrow_back" at bounding box center [86, 41] width 8 height 8
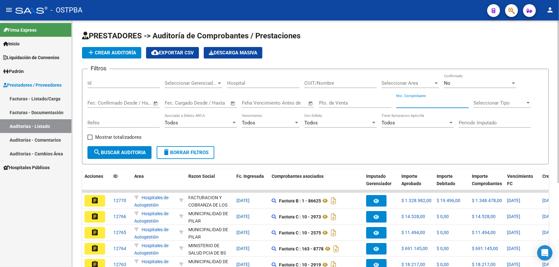
click at [427, 101] on input "Nro. Comprobante" at bounding box center [432, 103] width 72 height 6
type input "17788"
click at [461, 83] on div "No" at bounding box center [477, 83] width 67 height 6
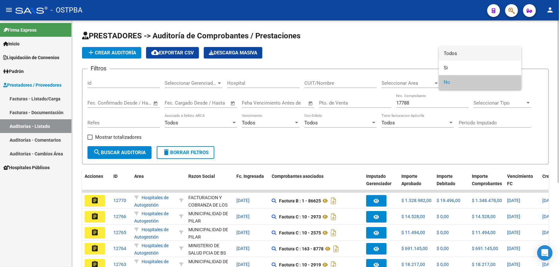
click at [467, 54] on span "Todos" at bounding box center [480, 53] width 72 height 14
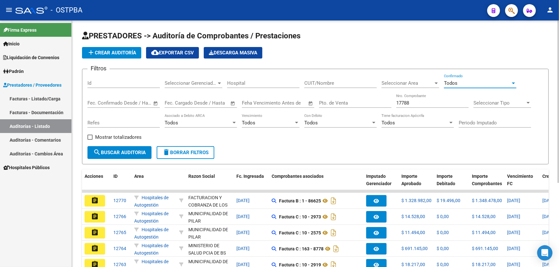
click at [112, 150] on span "search Buscar Auditoria" at bounding box center [119, 153] width 53 height 6
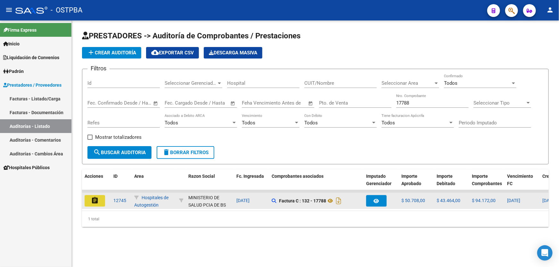
click at [94, 201] on mat-icon "assignment" at bounding box center [95, 201] width 8 height 8
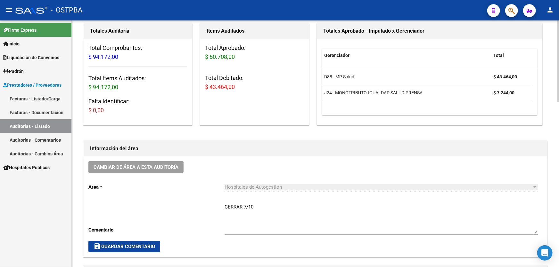
scroll to position [58, 0]
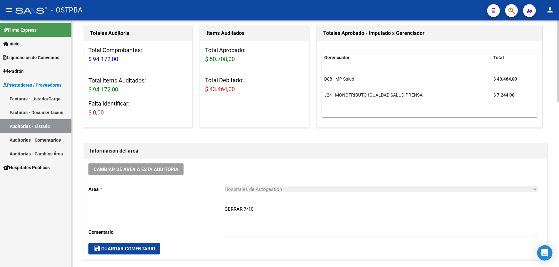
click at [257, 205] on div "CERRAR 7/10 Ingresar comentario" at bounding box center [381, 219] width 313 height 37
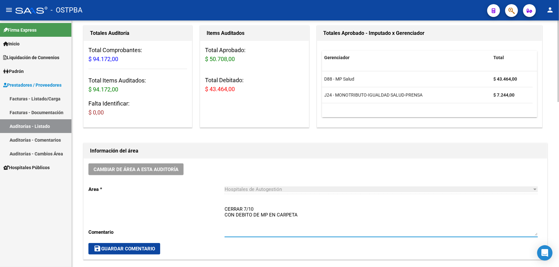
type textarea "CERRAR 7/10 CON DEBITO DE MP EN CARPETA"
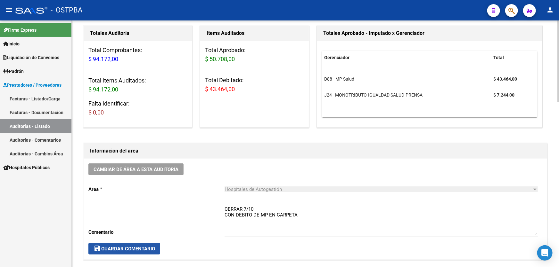
click at [119, 249] on span "save Guardar Comentario" at bounding box center [125, 249] width 62 height 6
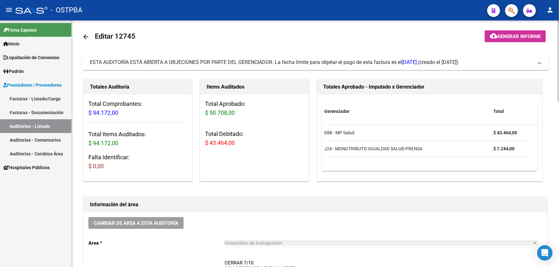
scroll to position [0, 0]
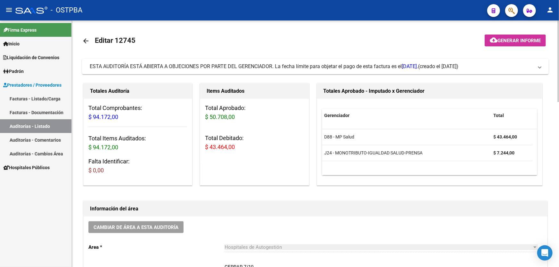
click at [86, 40] on mat-icon "arrow_back" at bounding box center [86, 41] width 8 height 8
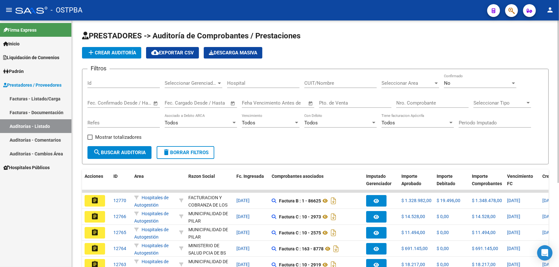
click at [112, 83] on input "Id" at bounding box center [123, 83] width 72 height 6
type input "12735"
click at [131, 152] on span "search Buscar Auditoria" at bounding box center [119, 153] width 53 height 6
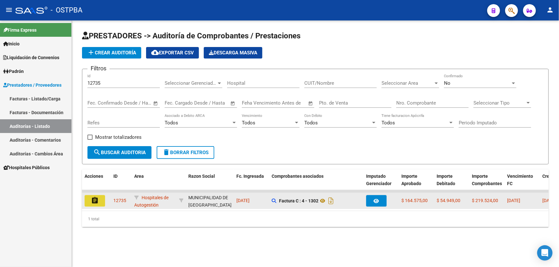
click at [99, 198] on button "assignment" at bounding box center [95, 201] width 21 height 12
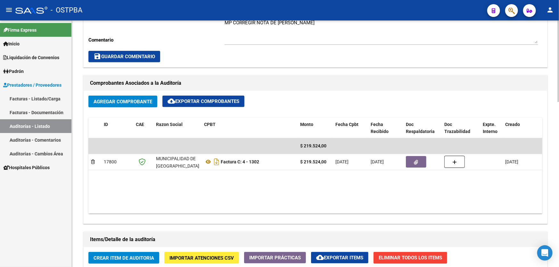
scroll to position [262, 0]
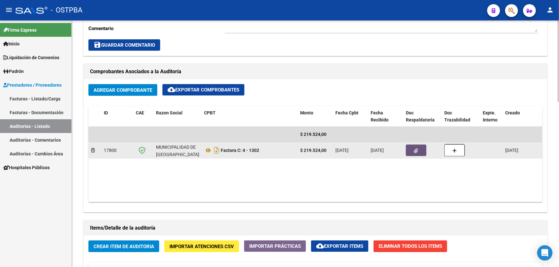
click at [417, 149] on icon "button" at bounding box center [416, 151] width 4 height 5
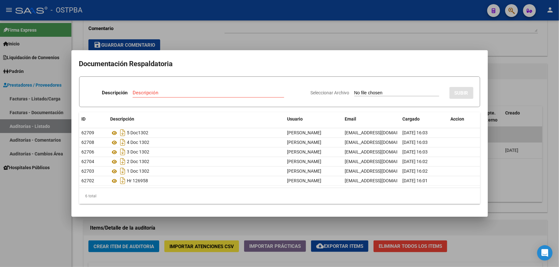
click at [311, 43] on div at bounding box center [279, 133] width 559 height 267
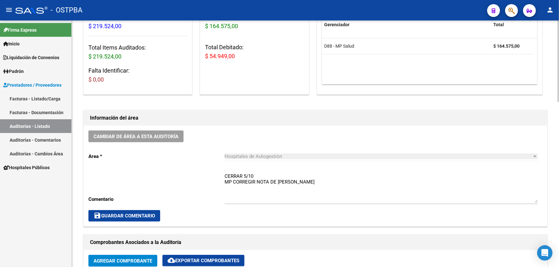
scroll to position [87, 0]
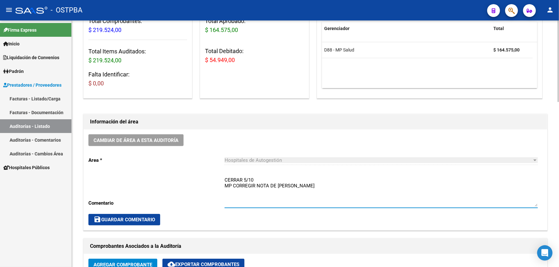
click at [295, 183] on textarea "CERRAR 5/10 MP CORREGIR NOTA DE [PERSON_NAME]" at bounding box center [381, 192] width 313 height 30
type textarea "C"
click at [133, 218] on span "save Guardar Comentario" at bounding box center [125, 220] width 62 height 6
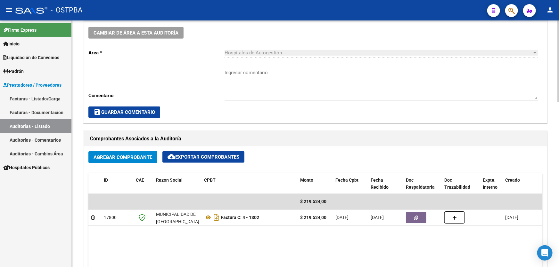
scroll to position [291, 0]
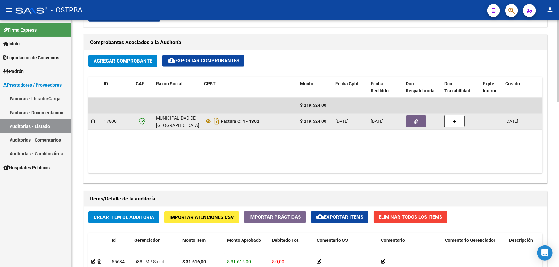
click at [419, 124] on button "button" at bounding box center [416, 122] width 21 height 12
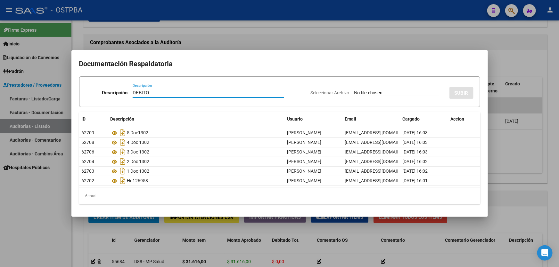
type input "DEBITO"
click at [354, 93] on input "Seleccionar Archivo" at bounding box center [396, 93] width 85 height 6
type input "C:\fakepath\DEBITO MP 12735.pdf"
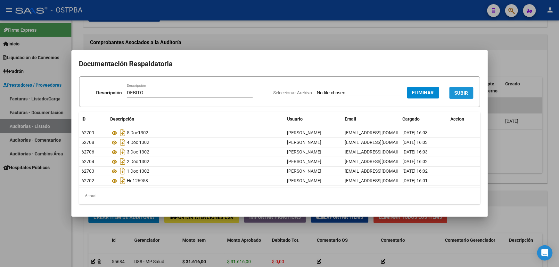
click at [467, 92] on span "SUBIR" at bounding box center [462, 93] width 14 height 6
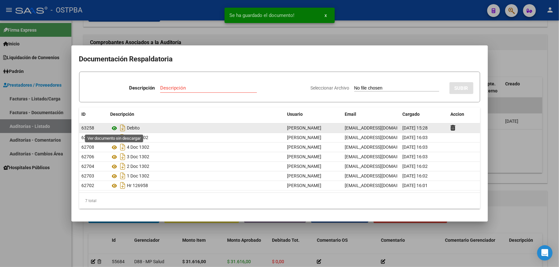
click at [115, 129] on icon at bounding box center [115, 129] width 8 height 8
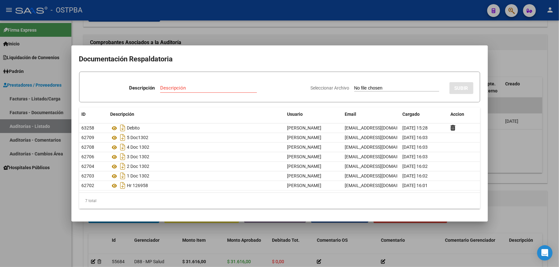
click at [229, 38] on div at bounding box center [279, 133] width 559 height 267
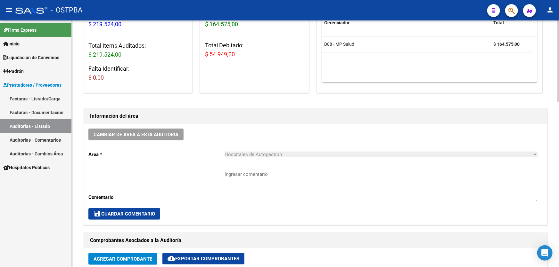
scroll to position [175, 0]
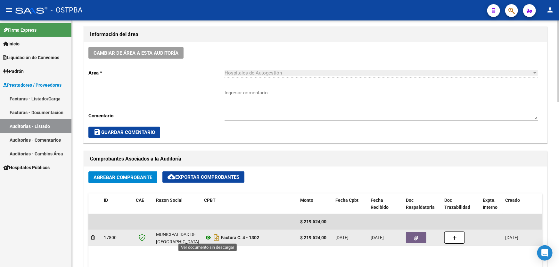
click at [208, 237] on icon at bounding box center [208, 238] width 8 height 8
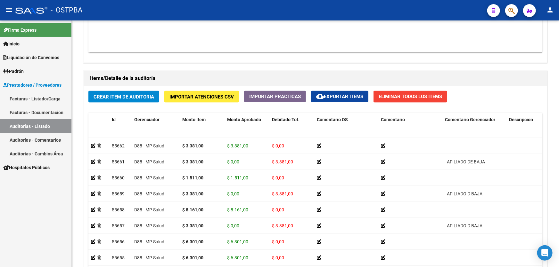
scroll to position [499, 0]
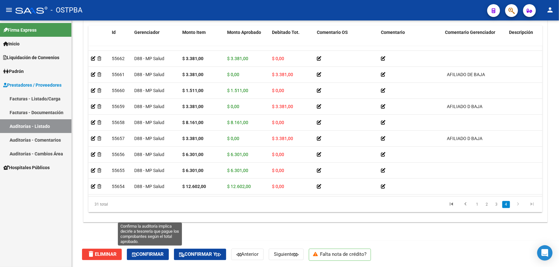
click at [141, 255] on span "Confirmar" at bounding box center [148, 255] width 32 height 6
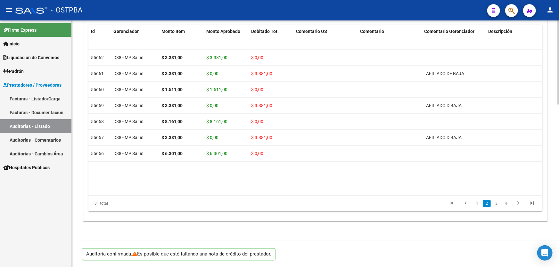
scroll to position [477, 0]
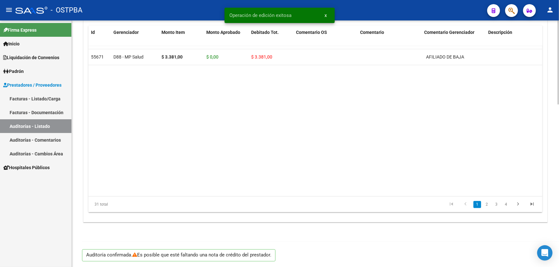
type input "202510"
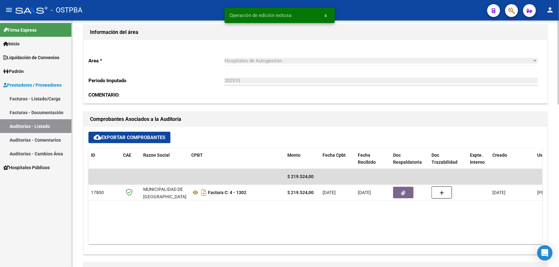
scroll to position [320, 0]
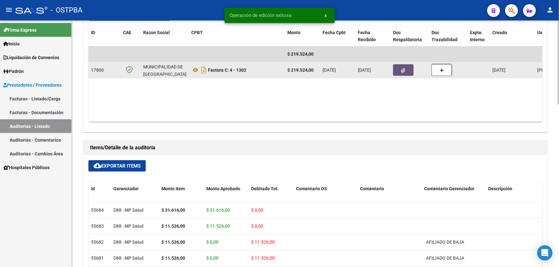
click at [402, 69] on icon "button" at bounding box center [403, 70] width 4 height 5
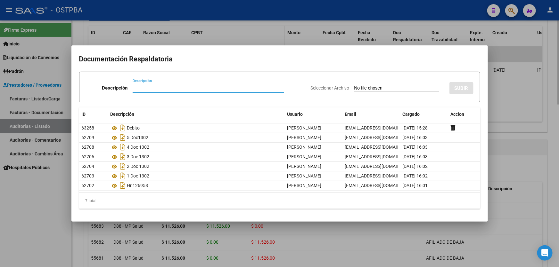
click at [214, 31] on div at bounding box center [279, 133] width 559 height 267
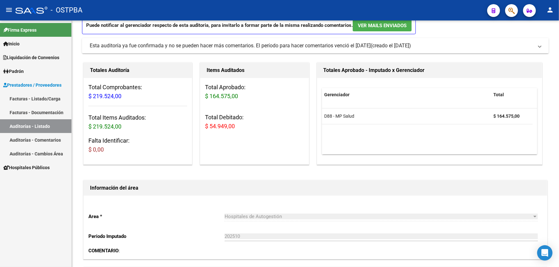
scroll to position [0, 0]
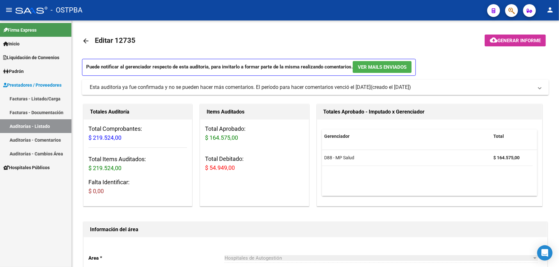
click at [89, 42] on mat-icon "arrow_back" at bounding box center [86, 41] width 8 height 8
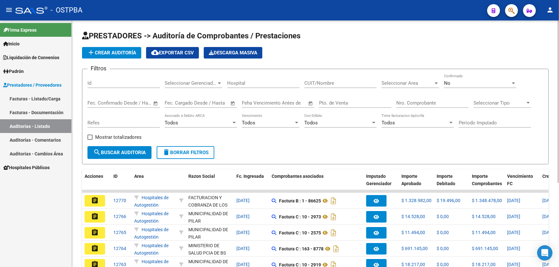
click at [424, 102] on input "Nro. Comprobante" at bounding box center [432, 103] width 72 height 6
type input "21407"
click at [453, 83] on div "No" at bounding box center [477, 83] width 67 height 6
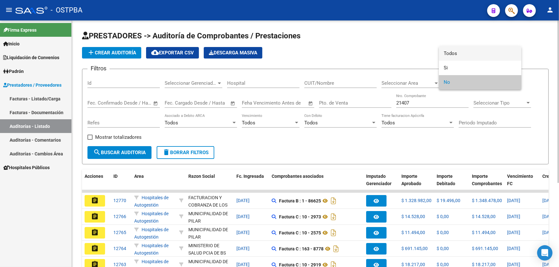
drag, startPoint x: 462, startPoint y: 50, endPoint x: 431, endPoint y: 45, distance: 30.9
click at [462, 50] on span "Todos" at bounding box center [480, 53] width 72 height 14
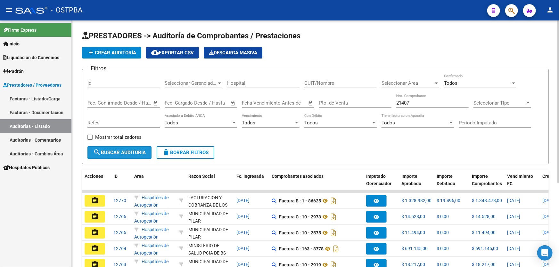
click at [105, 153] on span "search Buscar Auditoria" at bounding box center [119, 153] width 53 height 6
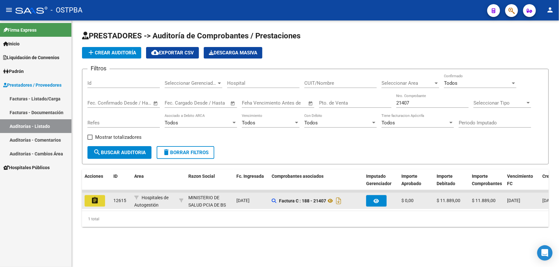
click at [95, 199] on mat-icon "assignment" at bounding box center [95, 201] width 8 height 8
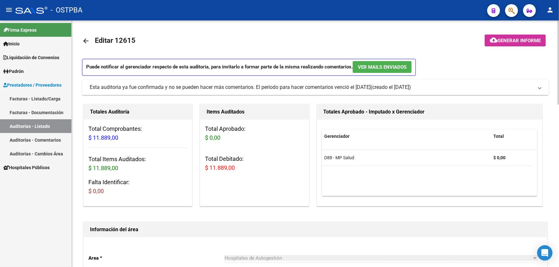
scroll to position [145, 0]
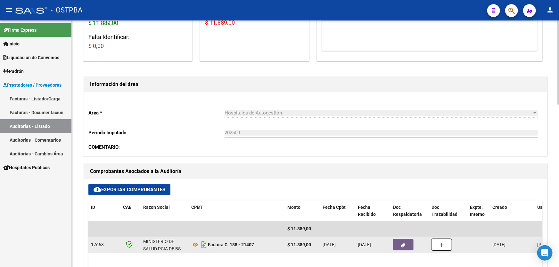
click at [407, 244] on button "button" at bounding box center [403, 245] width 21 height 12
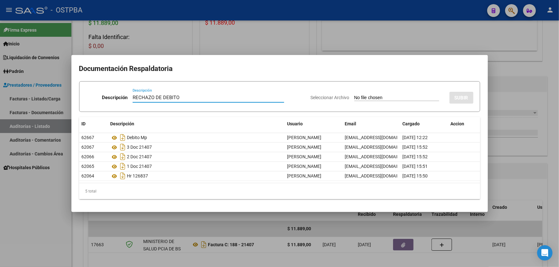
type input "RECHAZO DE DEBITO"
click at [354, 96] on input "Seleccionar Archivo" at bounding box center [396, 98] width 85 height 6
type input "C:\fakepath\RECHAZO DEBITO 12615.pdf"
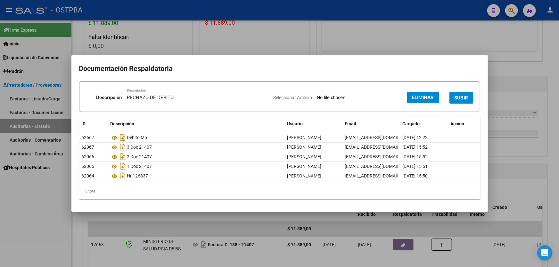
click at [463, 95] on span "SUBIR" at bounding box center [462, 98] width 14 height 6
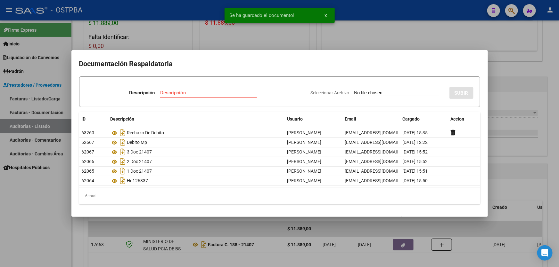
click at [502, 98] on div at bounding box center [279, 133] width 559 height 267
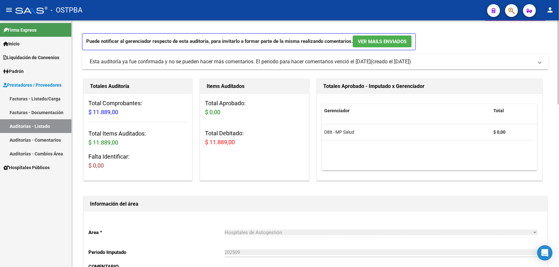
scroll to position [0, 0]
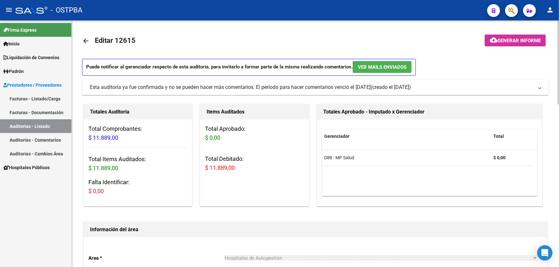
click at [84, 40] on mat-icon "arrow_back" at bounding box center [86, 41] width 8 height 8
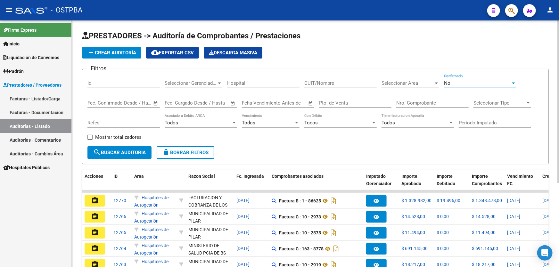
click at [468, 84] on div "No" at bounding box center [477, 83] width 67 height 6
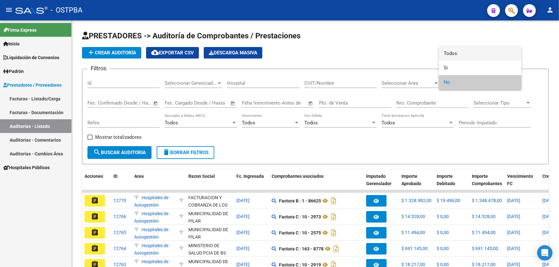
click at [468, 54] on span "Todos" at bounding box center [480, 53] width 72 height 14
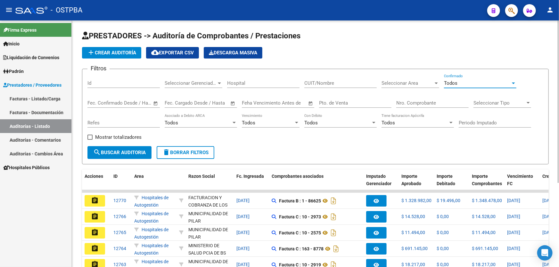
click at [417, 101] on input "Nro. Comprobante" at bounding box center [432, 103] width 72 height 6
type input "21423"
click at [132, 145] on div "Mostrar totalizadores" at bounding box center [116, 140] width 59 height 13
click at [132, 152] on span "search Buscar Auditoria" at bounding box center [119, 153] width 53 height 6
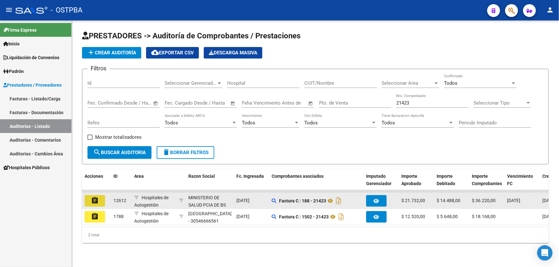
click at [97, 198] on mat-icon "assignment" at bounding box center [95, 201] width 8 height 8
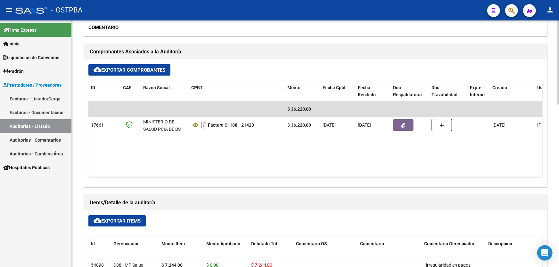
scroll to position [291, 0]
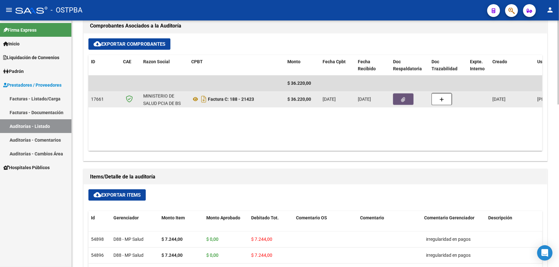
click at [399, 96] on button "button" at bounding box center [403, 100] width 21 height 12
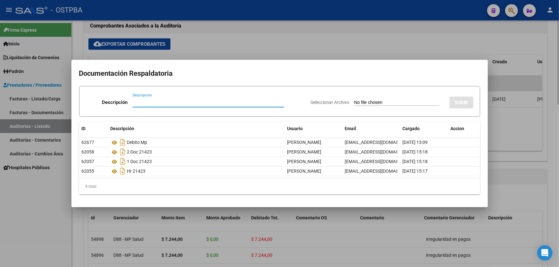
click at [291, 45] on div at bounding box center [279, 133] width 559 height 267
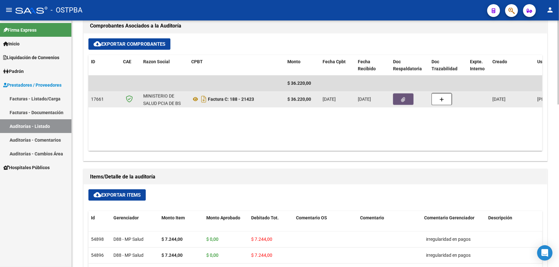
click at [408, 99] on button "button" at bounding box center [403, 100] width 21 height 12
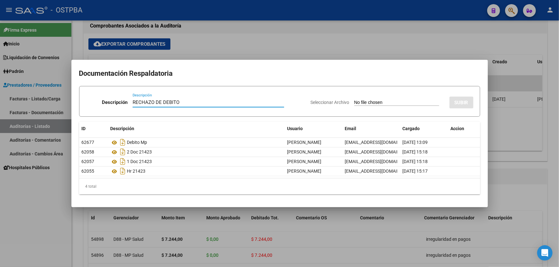
type input "RECHAZO DE DEBITO"
click at [354, 102] on input "Seleccionar Archivo" at bounding box center [396, 103] width 85 height 6
type input "C:\fakepath\RECHAZO DE DEBITO ID 12612.pdf"
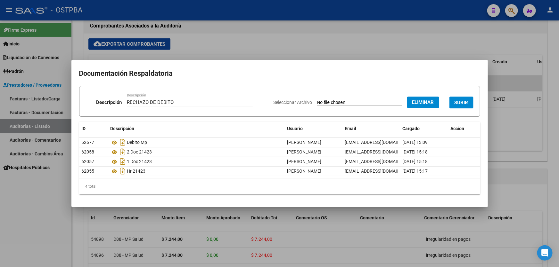
click at [468, 101] on span "SUBIR" at bounding box center [462, 103] width 14 height 6
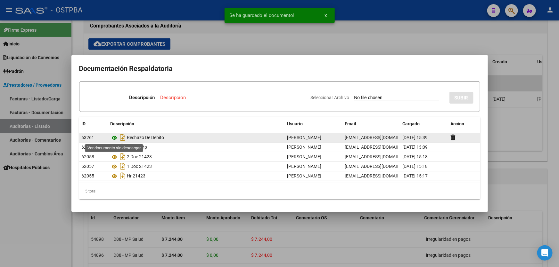
click at [116, 136] on icon at bounding box center [115, 138] width 8 height 8
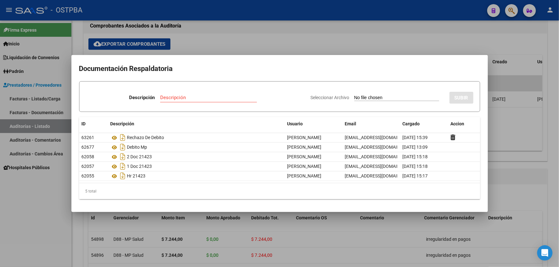
click at [214, 41] on div at bounding box center [279, 133] width 559 height 267
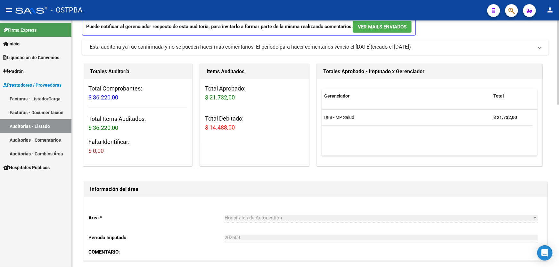
scroll to position [0, 0]
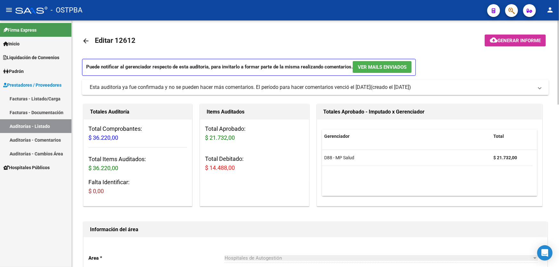
click at [85, 38] on mat-icon "arrow_back" at bounding box center [86, 41] width 8 height 8
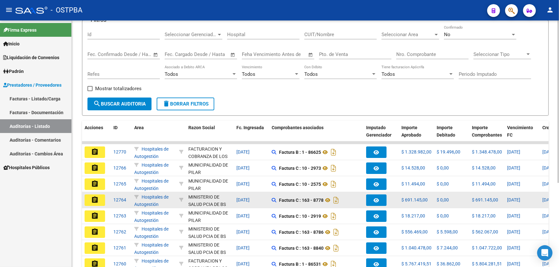
scroll to position [128, 0]
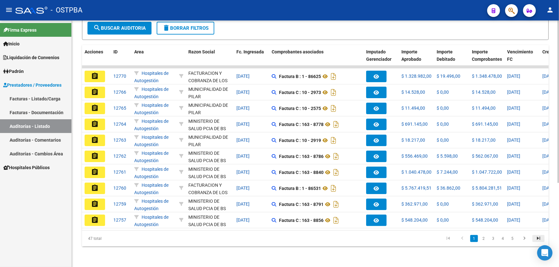
click at [540, 238] on icon "go to last page" at bounding box center [538, 240] width 8 height 8
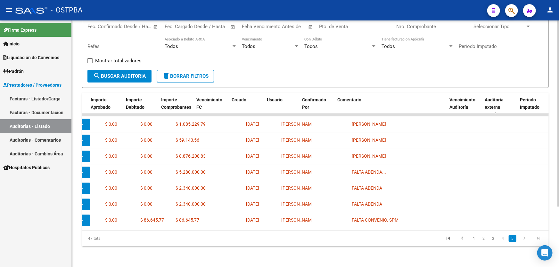
scroll to position [0, 312]
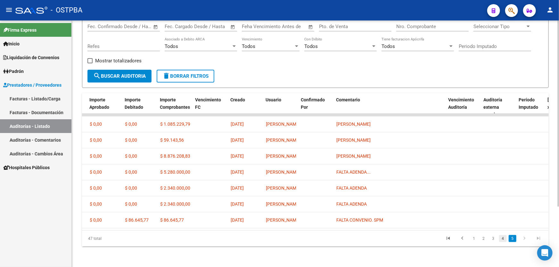
click at [502, 240] on link "4" at bounding box center [503, 238] width 8 height 7
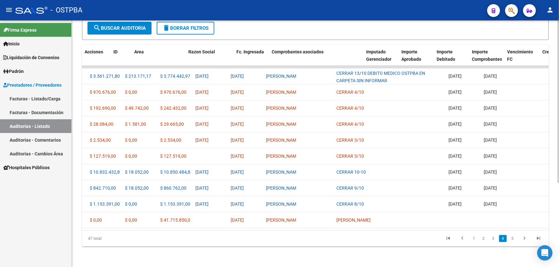
scroll to position [0, 0]
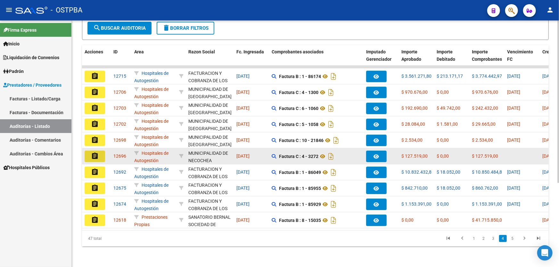
click at [95, 152] on mat-icon "assignment" at bounding box center [95, 156] width 8 height 8
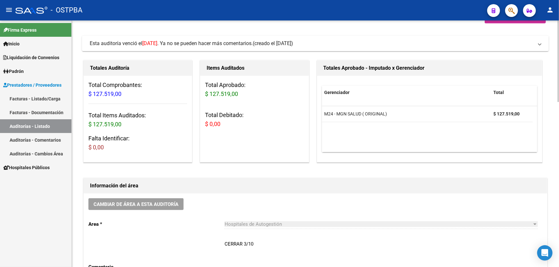
scroll to position [87, 0]
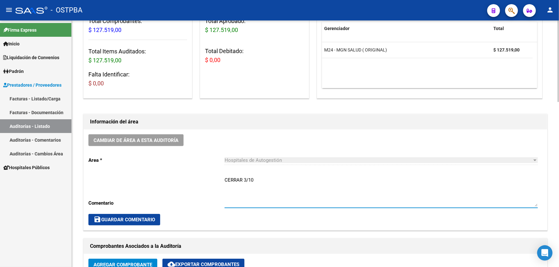
click at [254, 177] on textarea "CERRAR 3/10" at bounding box center [381, 192] width 313 height 30
type textarea "C"
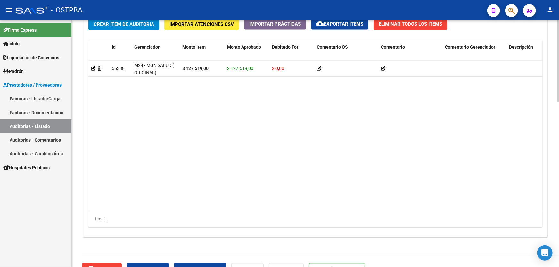
scroll to position [499, 0]
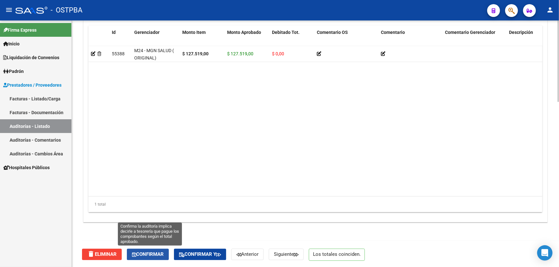
click at [144, 254] on span "Confirmar" at bounding box center [148, 255] width 32 height 6
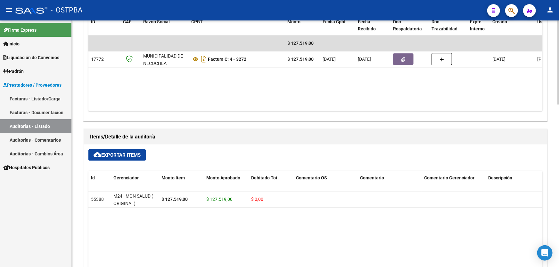
scroll to position [157, 0]
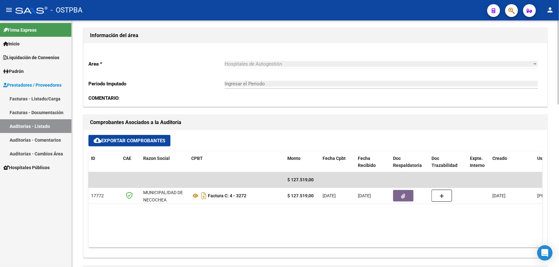
type input "202510"
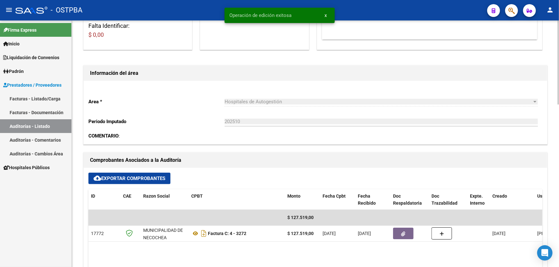
scroll to position [0, 0]
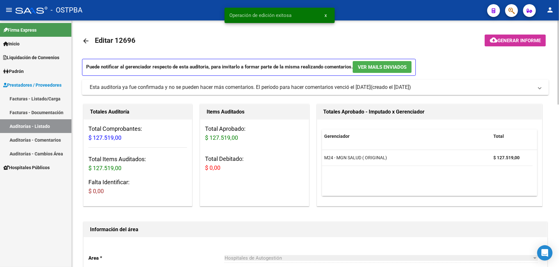
click at [87, 39] on mat-icon "arrow_back" at bounding box center [86, 41] width 8 height 8
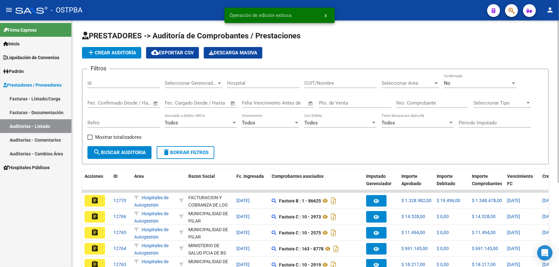
scroll to position [128, 0]
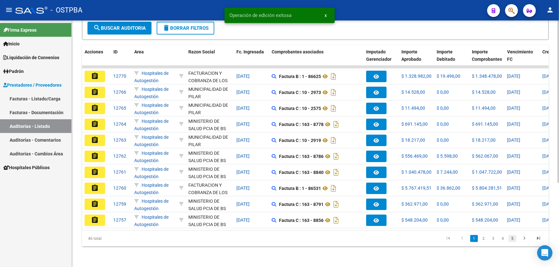
click at [514, 239] on link "5" at bounding box center [513, 238] width 8 height 7
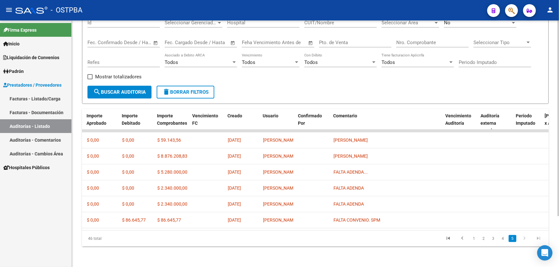
scroll to position [0, 320]
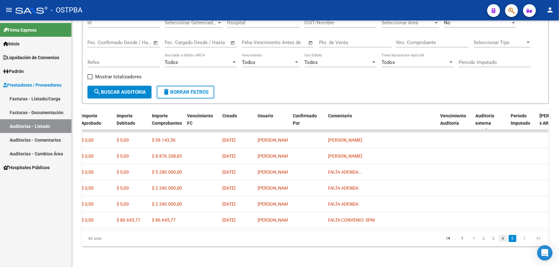
click at [503, 240] on link "4" at bounding box center [503, 238] width 8 height 7
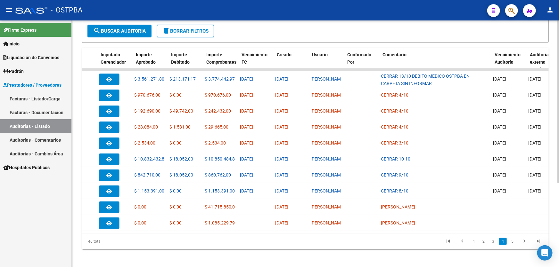
scroll to position [0, 0]
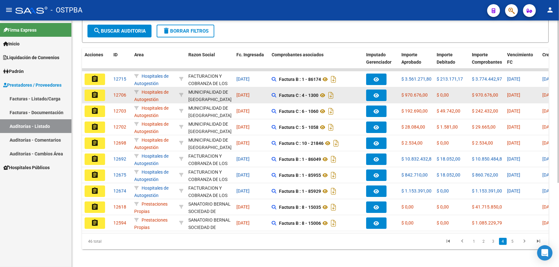
click at [94, 93] on mat-icon "assignment" at bounding box center [95, 95] width 8 height 8
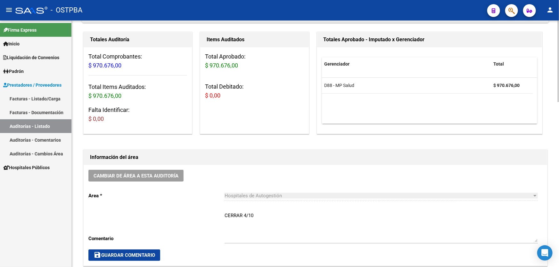
scroll to position [58, 0]
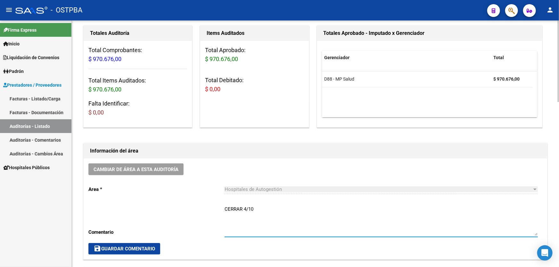
click at [255, 206] on textarea "CERRAR 4/10" at bounding box center [381, 221] width 313 height 30
type textarea "C"
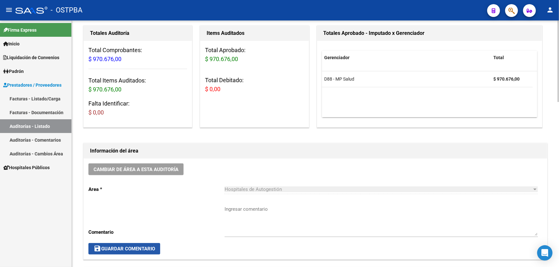
click at [125, 251] on button "save Guardar Comentario" at bounding box center [124, 249] width 72 height 12
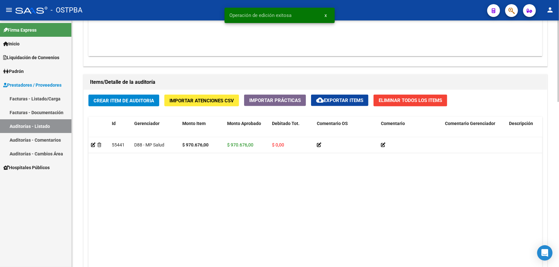
scroll to position [499, 0]
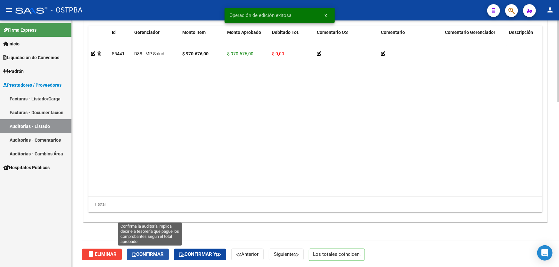
click at [138, 249] on button "Confirmar" at bounding box center [148, 255] width 42 height 12
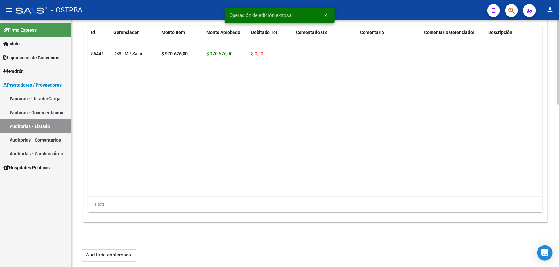
type input "202510"
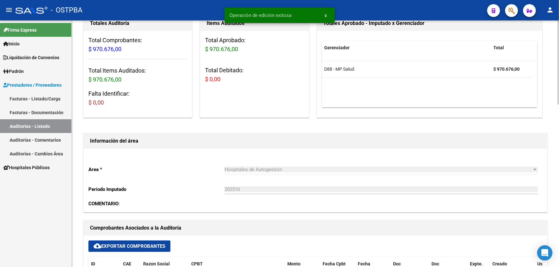
scroll to position [0, 0]
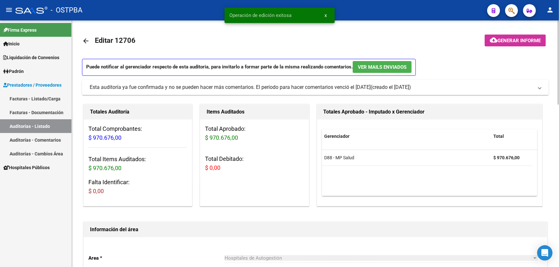
click at [85, 40] on mat-icon "arrow_back" at bounding box center [86, 41] width 8 height 8
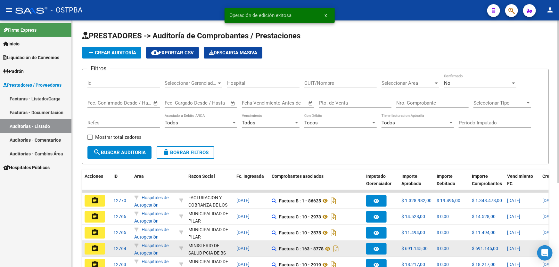
scroll to position [128, 0]
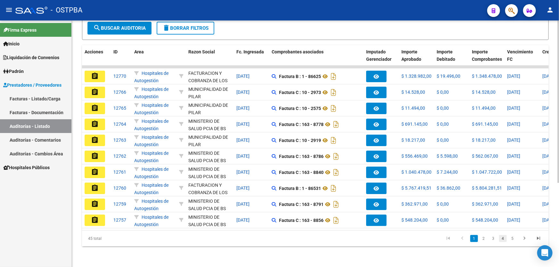
click at [502, 238] on link "4" at bounding box center [503, 238] width 8 height 7
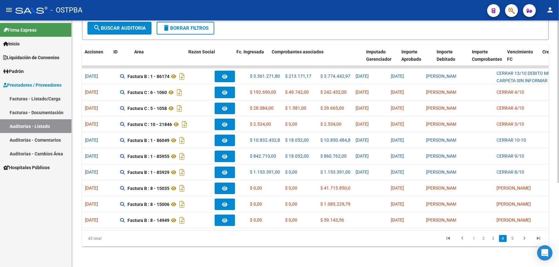
scroll to position [0, 0]
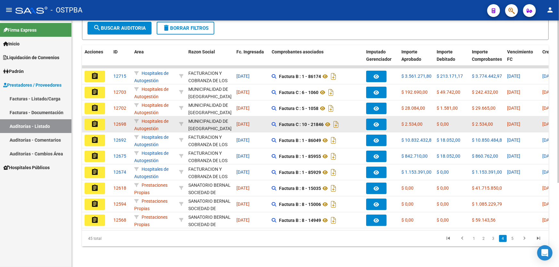
click at [94, 122] on mat-icon "assignment" at bounding box center [95, 124] width 8 height 8
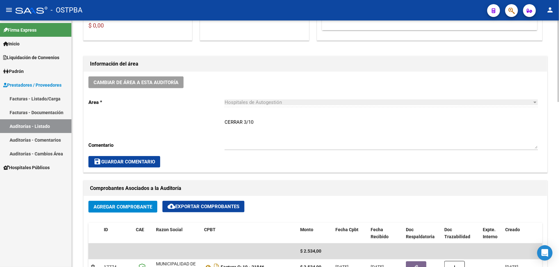
scroll to position [145, 0]
click at [258, 120] on textarea "CERRAR 3/10" at bounding box center [381, 134] width 313 height 30
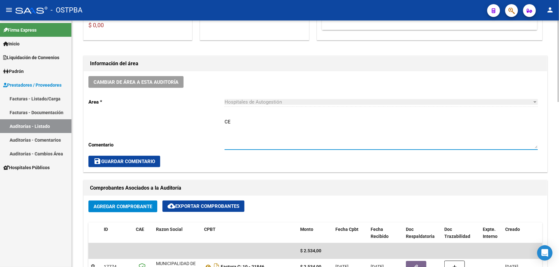
type textarea "C"
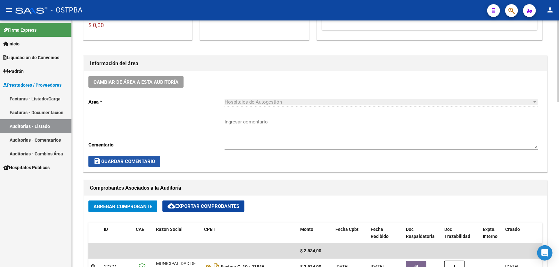
click at [116, 159] on span "save Guardar Comentario" at bounding box center [125, 162] width 62 height 6
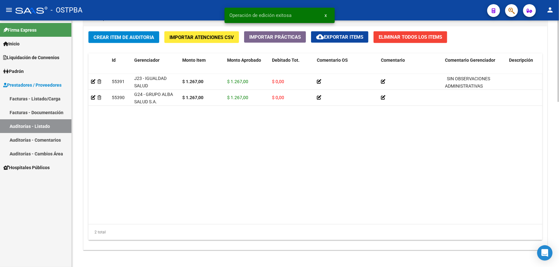
scroll to position [499, 0]
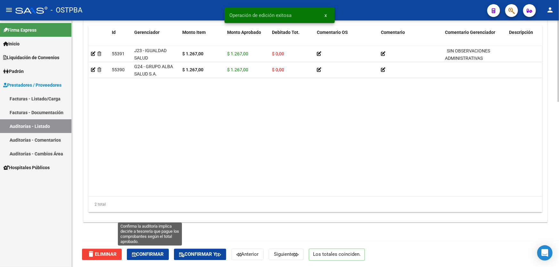
click at [151, 254] on span "Confirmar" at bounding box center [148, 255] width 32 height 6
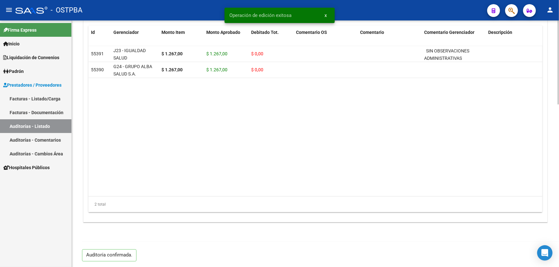
type input "202510"
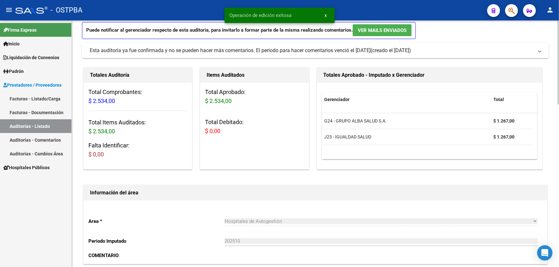
scroll to position [0, 0]
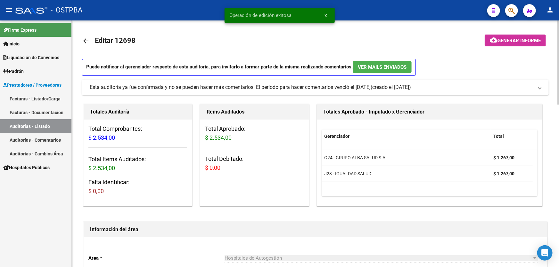
click at [85, 39] on mat-icon "arrow_back" at bounding box center [86, 41] width 8 height 8
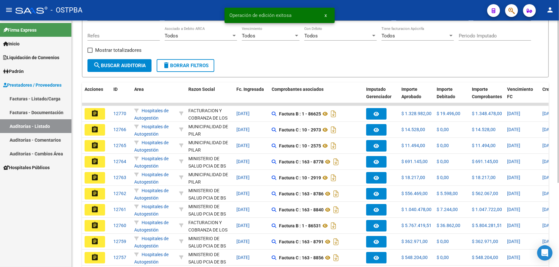
scroll to position [128, 0]
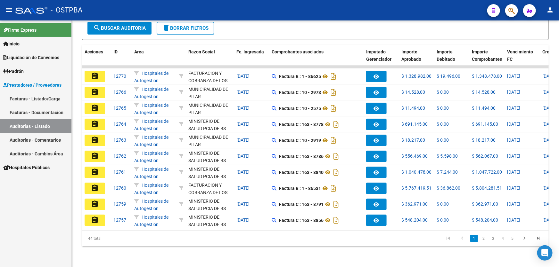
click at [513, 241] on link "5" at bounding box center [513, 238] width 8 height 7
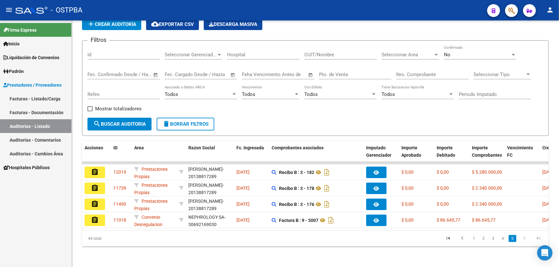
scroll to position [32, 0]
click at [503, 239] on link "4" at bounding box center [503, 238] width 8 height 7
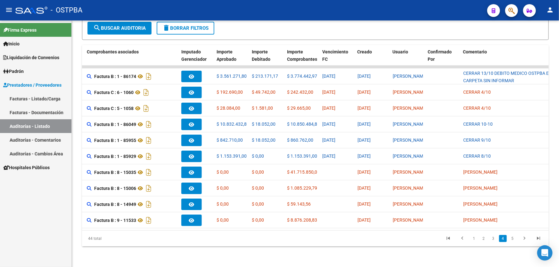
scroll to position [0, 186]
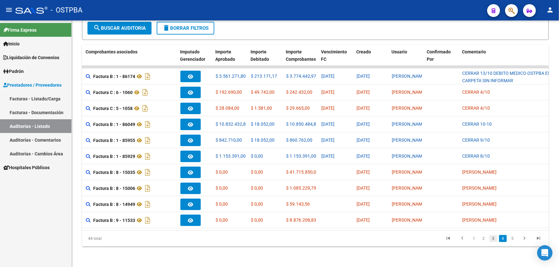
click at [494, 239] on link "3" at bounding box center [494, 238] width 8 height 7
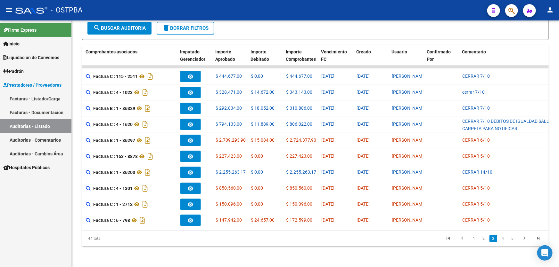
scroll to position [128, 0]
drag, startPoint x: 414, startPoint y: 226, endPoint x: 326, endPoint y: 226, distance: 87.5
click at [326, 226] on datatable-body "assignment 12744 Hospitales de Autogestión MINISTERIO DE SALUD PCIA DE BS AS - …" at bounding box center [315, 148] width 467 height 165
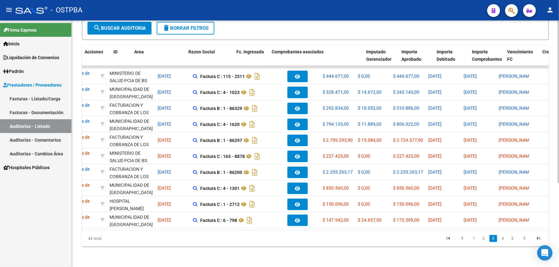
scroll to position [0, 0]
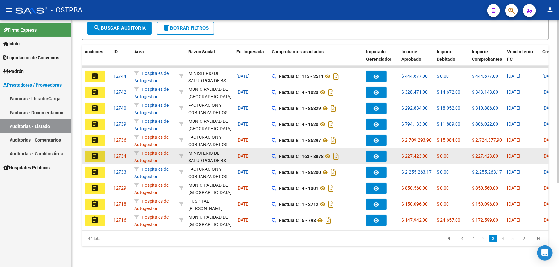
click at [94, 152] on mat-icon "assignment" at bounding box center [95, 156] width 8 height 8
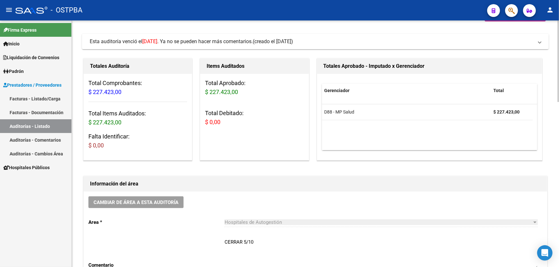
scroll to position [116, 0]
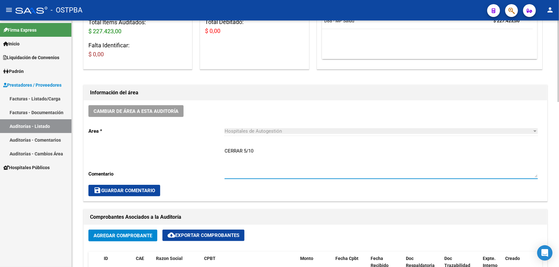
click at [254, 150] on textarea "CERRAR 5/10" at bounding box center [381, 163] width 313 height 30
type textarea "C"
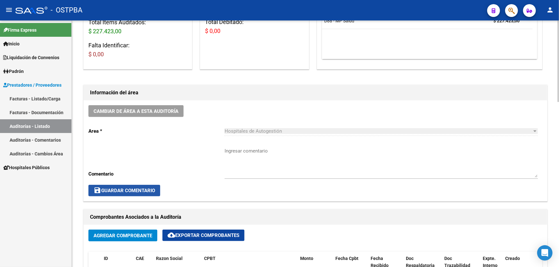
click at [122, 189] on span "save Guardar Comentario" at bounding box center [125, 191] width 62 height 6
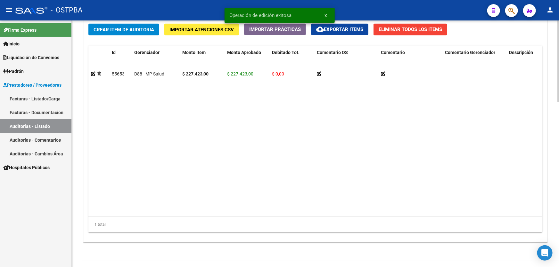
scroll to position [499, 0]
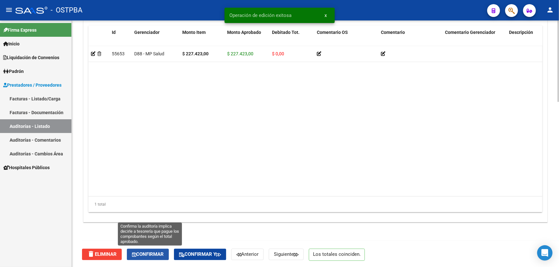
click at [149, 253] on span "Confirmar" at bounding box center [148, 255] width 32 height 6
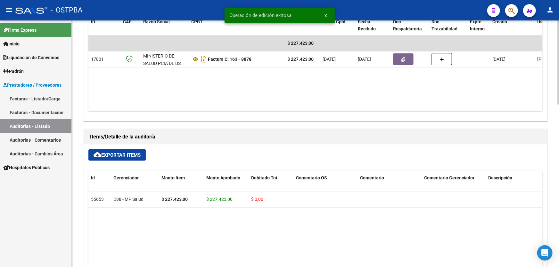
type input "202510"
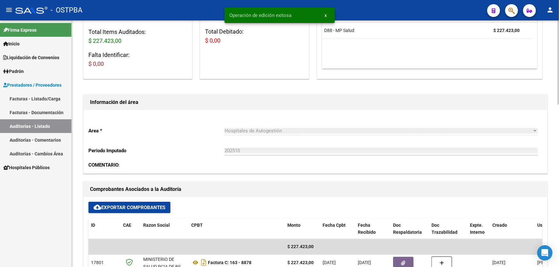
scroll to position [0, 0]
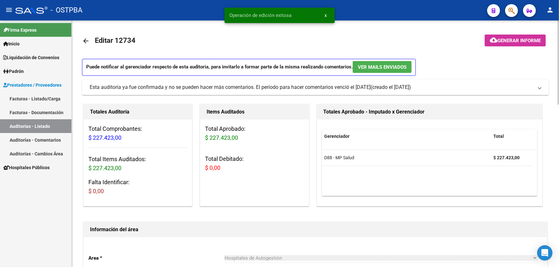
click at [86, 39] on mat-icon "arrow_back" at bounding box center [86, 41] width 8 height 8
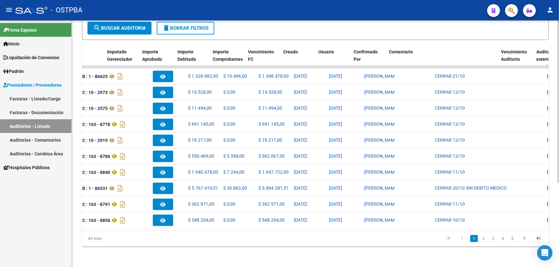
scroll to position [0, 269]
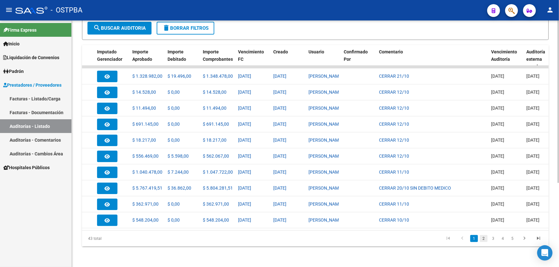
click at [484, 240] on link "2" at bounding box center [484, 238] width 8 height 7
click at [493, 240] on link "3" at bounding box center [494, 238] width 8 height 7
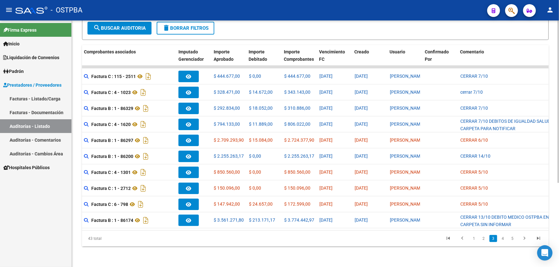
scroll to position [0, 0]
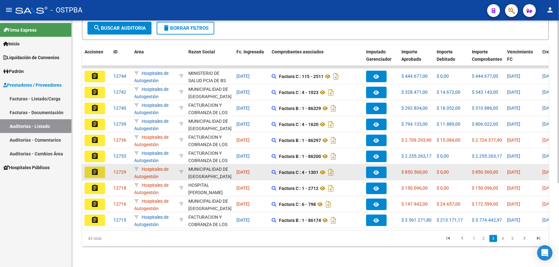
click at [96, 169] on mat-icon "assignment" at bounding box center [95, 173] width 8 height 8
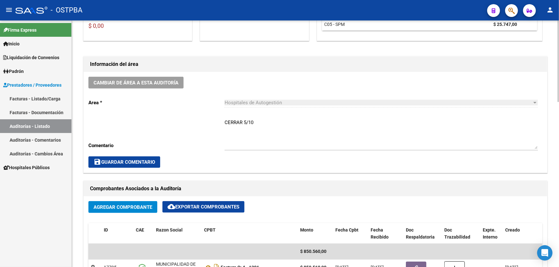
scroll to position [145, 0]
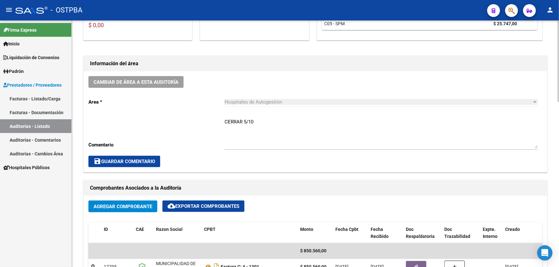
click at [256, 121] on textarea "CERRAR 5/10" at bounding box center [381, 134] width 313 height 30
type textarea "C"
click at [119, 161] on span "save Guardar Comentario" at bounding box center [125, 162] width 62 height 6
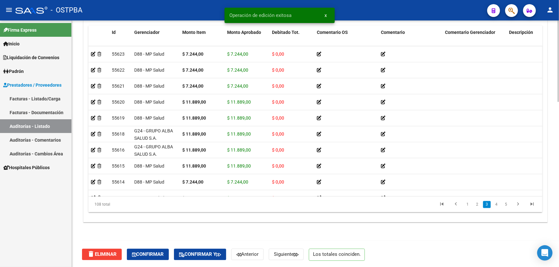
scroll to position [262, 0]
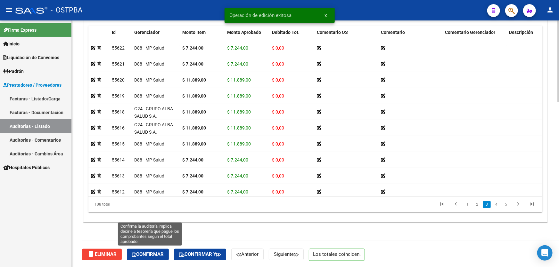
click at [141, 255] on span "Confirmar" at bounding box center [148, 255] width 32 height 6
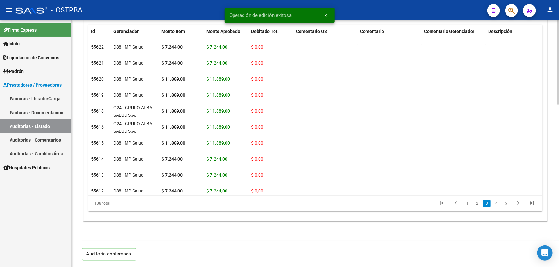
scroll to position [477, 0]
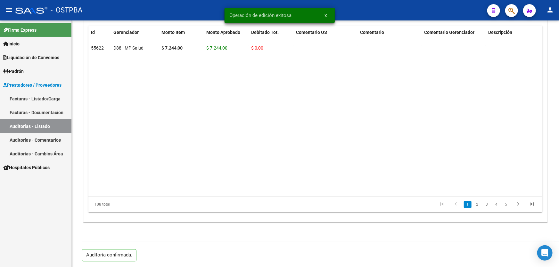
type input "202510"
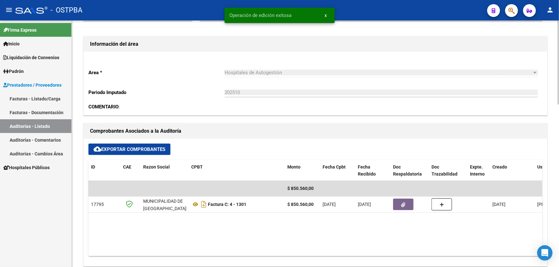
scroll to position [0, 0]
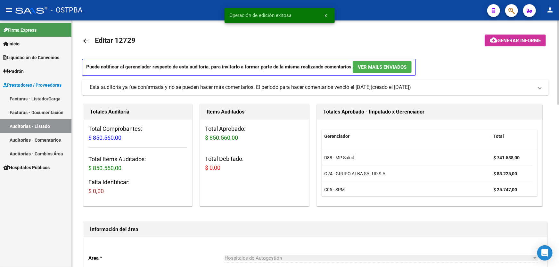
click at [83, 41] on mat-icon "arrow_back" at bounding box center [86, 41] width 8 height 8
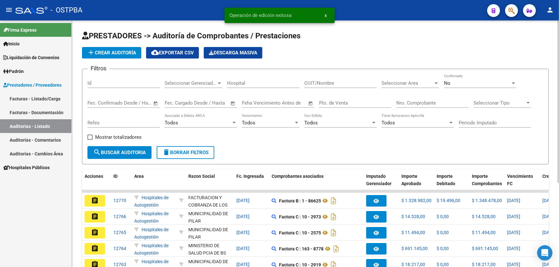
scroll to position [128, 0]
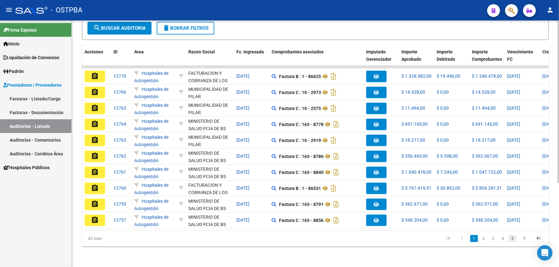
click at [511, 239] on link "5" at bounding box center [513, 238] width 8 height 7
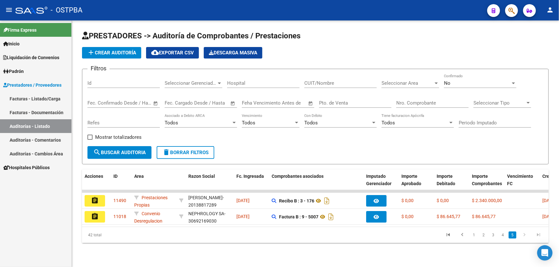
scroll to position [0, 0]
click at [503, 239] on link "4" at bounding box center [503, 235] width 8 height 7
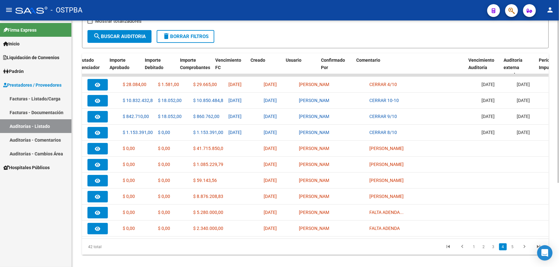
scroll to position [0, 296]
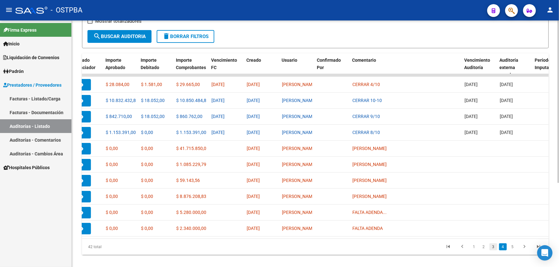
click at [494, 251] on link "3" at bounding box center [494, 247] width 8 height 7
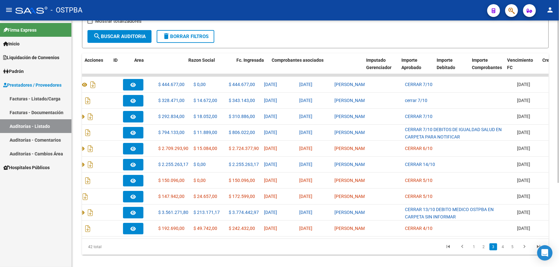
scroll to position [0, 0]
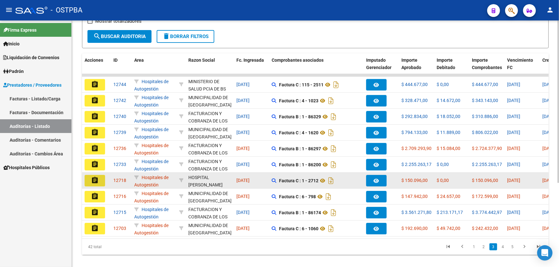
click at [95, 179] on mat-icon "assignment" at bounding box center [95, 181] width 8 height 8
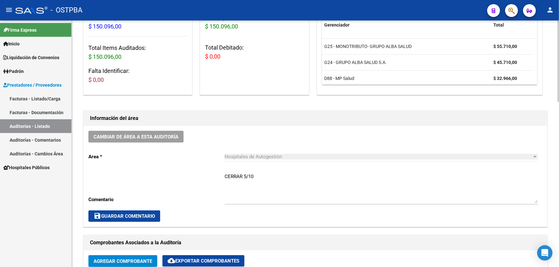
scroll to position [175, 0]
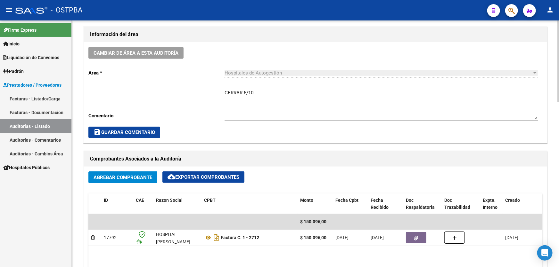
click at [254, 94] on textarea "CERRAR 5/10" at bounding box center [381, 104] width 313 height 30
type textarea "C"
click at [125, 127] on button "save Guardar Comentario" at bounding box center [124, 133] width 72 height 12
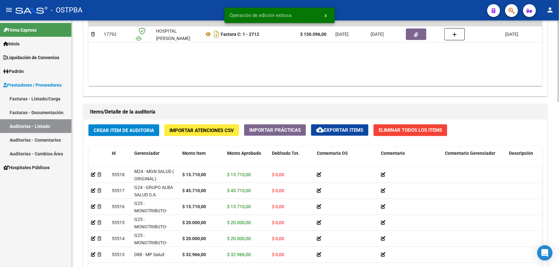
scroll to position [499, 0]
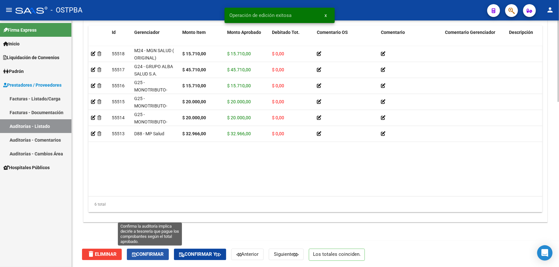
click at [140, 254] on span "Confirmar" at bounding box center [148, 255] width 32 height 6
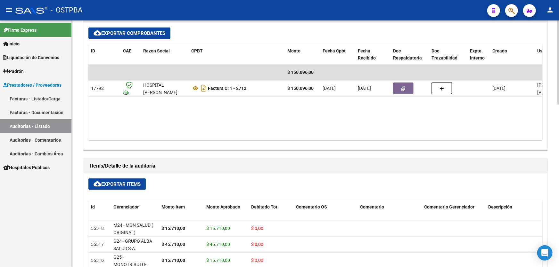
type input "202510"
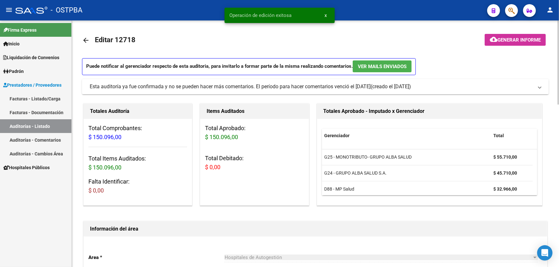
scroll to position [0, 0]
click at [86, 40] on mat-icon "arrow_back" at bounding box center [86, 41] width 8 height 8
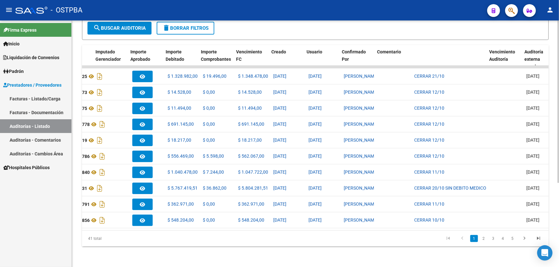
scroll to position [0, 271]
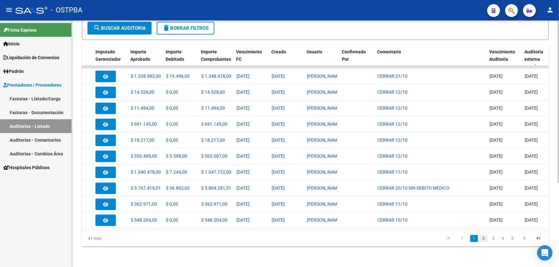
click at [484, 238] on link "2" at bounding box center [484, 238] width 8 height 7
click at [495, 239] on link "3" at bounding box center [494, 238] width 8 height 7
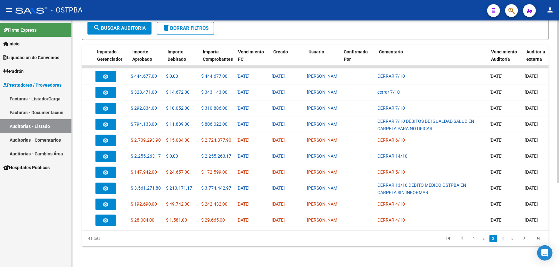
scroll to position [0, 0]
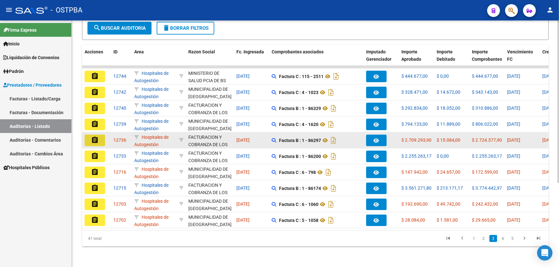
click at [86, 135] on button "assignment" at bounding box center [95, 141] width 21 height 12
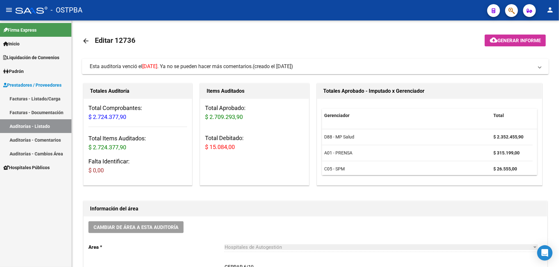
click at [48, 127] on link "Auditorías - Listado" at bounding box center [35, 126] width 71 height 14
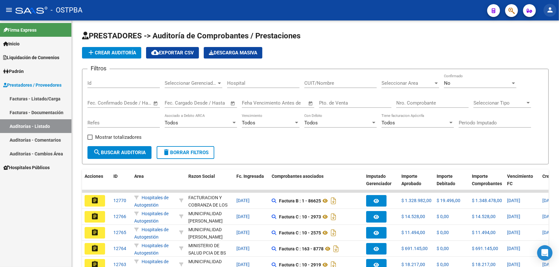
click at [551, 9] on mat-icon "person" at bounding box center [550, 10] width 8 height 8
click at [549, 42] on button "exit_to_app Salir" at bounding box center [536, 42] width 39 height 15
